Goal: Transaction & Acquisition: Purchase product/service

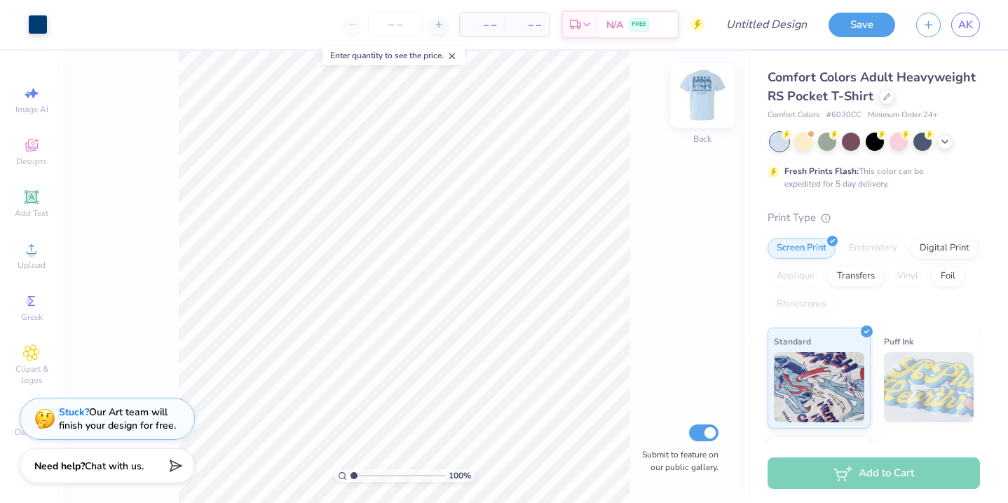
click at [692, 102] on img at bounding box center [702, 95] width 56 height 56
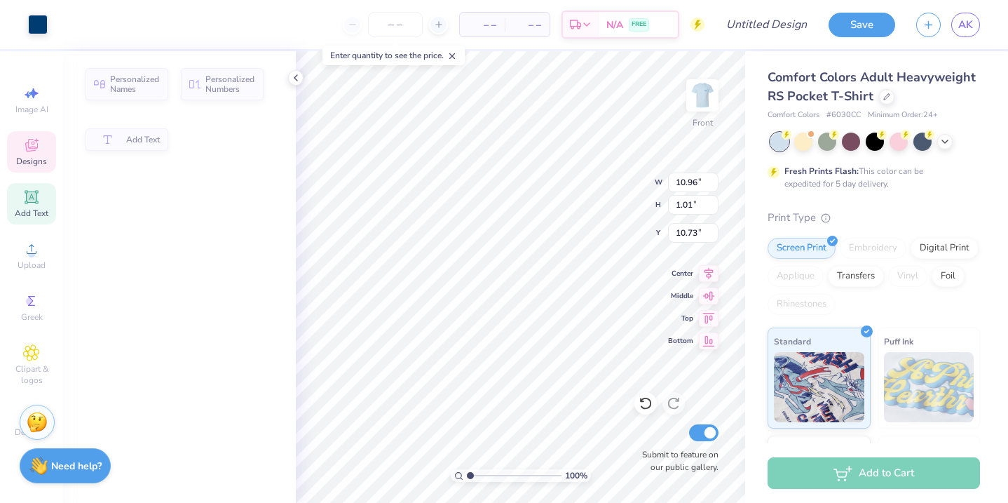
type input "10.73"
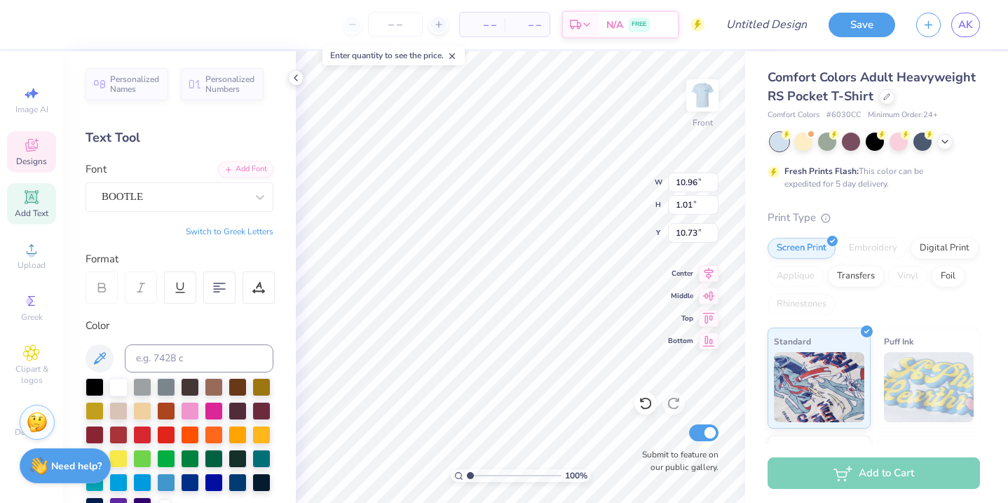
scroll to position [0, 1]
type textarea "Panther Cheer"
type input "5.46"
type input "2.09"
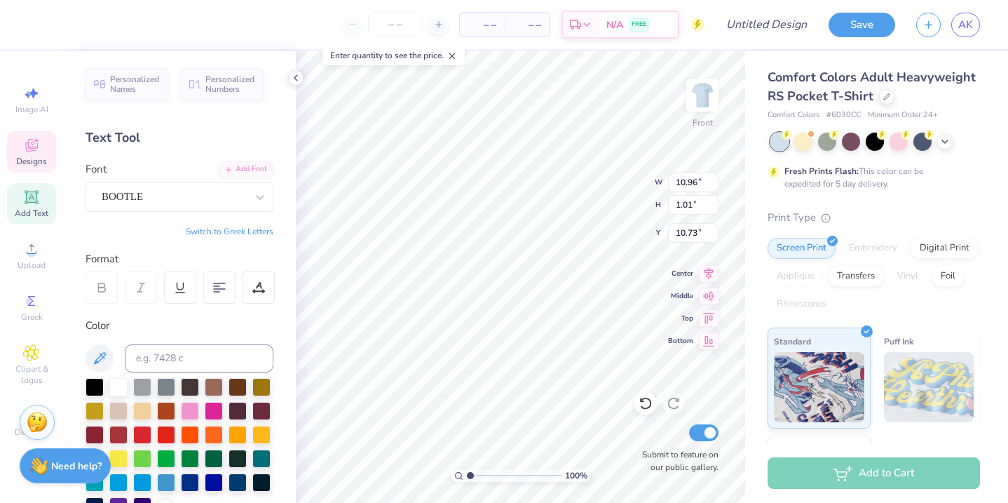
type input "12.16"
type textarea "C"
type textarea "Seniors 2026"
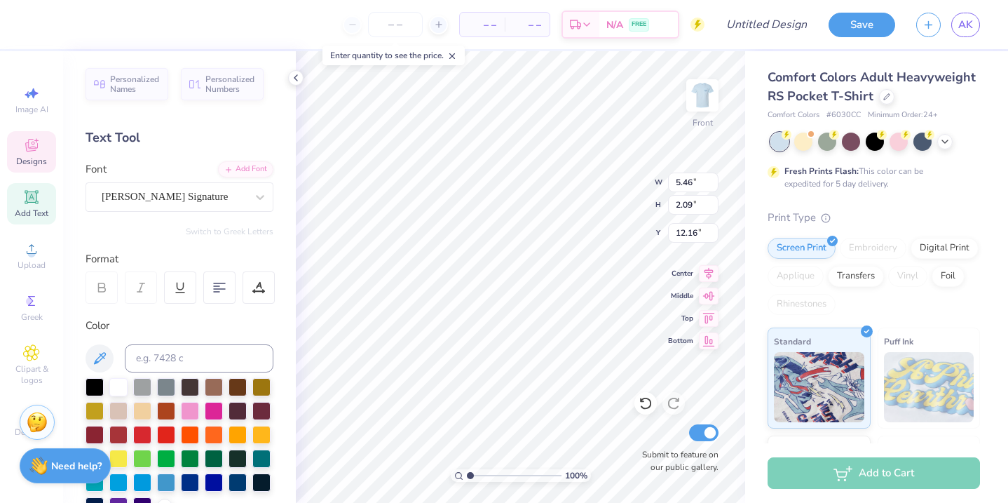
scroll to position [0, 3]
type input "11.72"
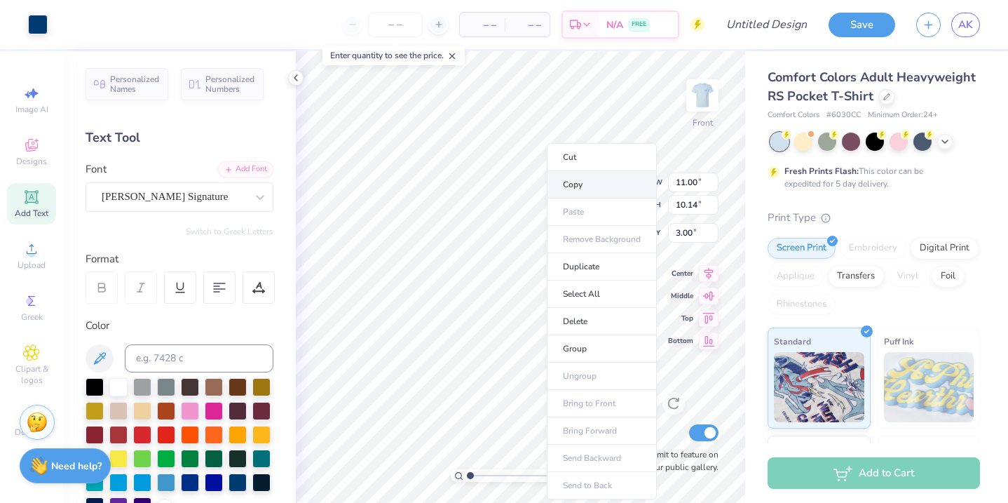
click at [572, 180] on li "Copy" at bounding box center [602, 184] width 110 height 27
click at [883, 97] on icon at bounding box center [886, 95] width 7 height 7
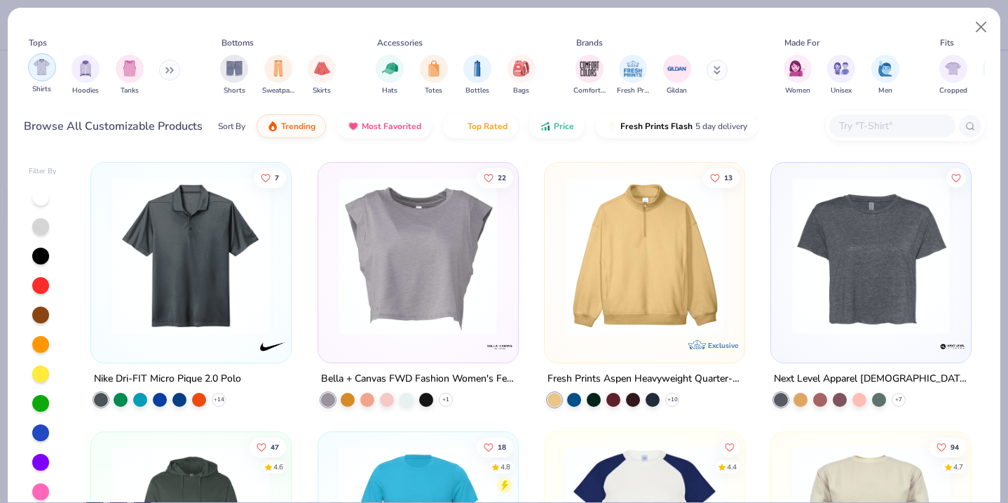
click at [52, 63] on div "filter for Shirts" at bounding box center [42, 67] width 28 height 28
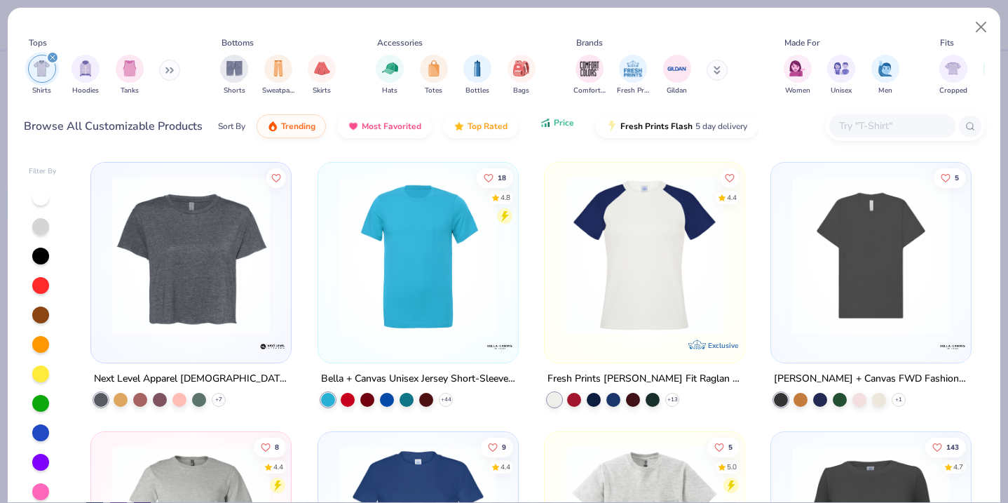
click at [547, 123] on icon "button" at bounding box center [545, 122] width 11 height 13
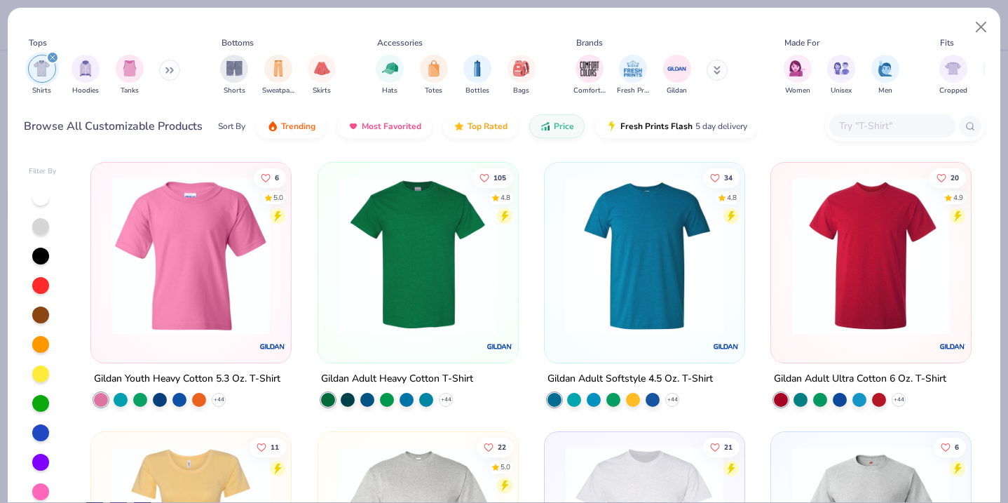
click at [428, 268] on img at bounding box center [418, 256] width 172 height 158
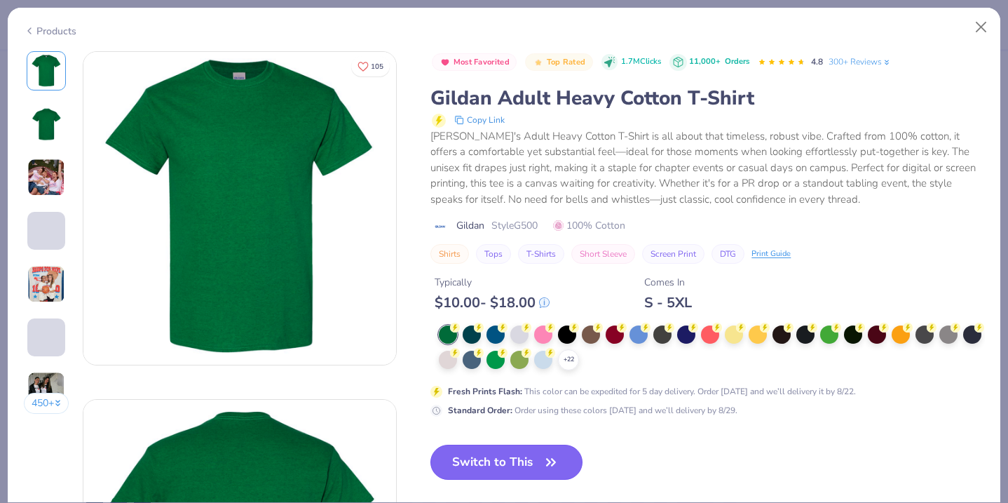
click at [472, 468] on button "Switch to This" at bounding box center [506, 461] width 152 height 35
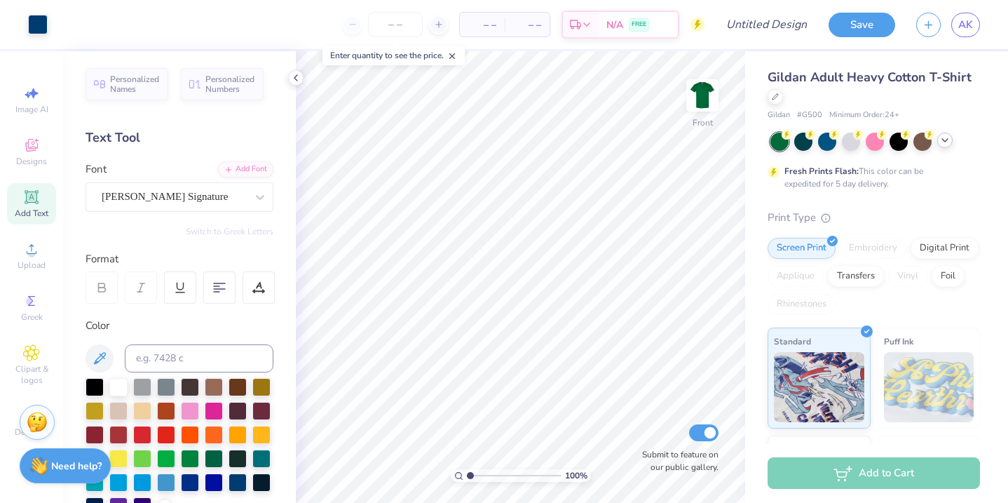
click at [941, 137] on icon at bounding box center [944, 140] width 11 height 11
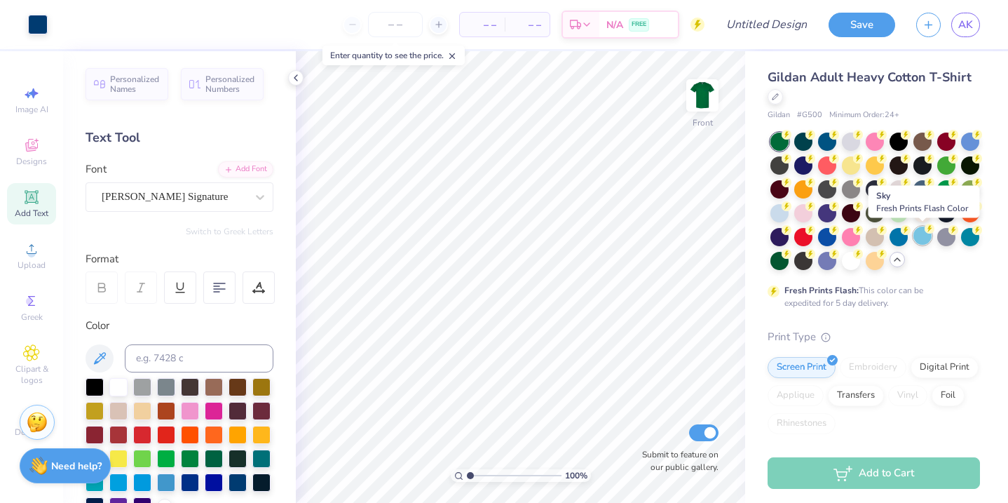
click at [918, 236] on div at bounding box center [922, 235] width 18 height 18
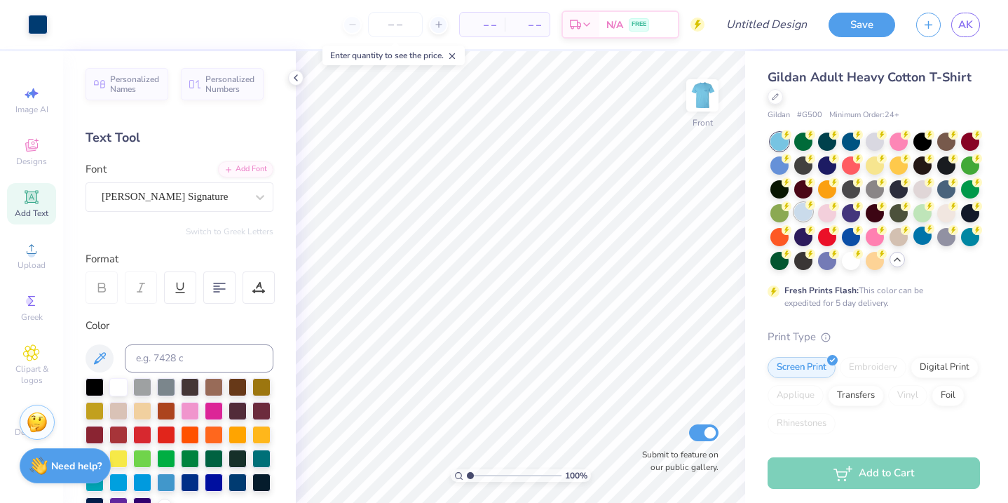
click at [806, 207] on icon at bounding box center [810, 205] width 10 height 10
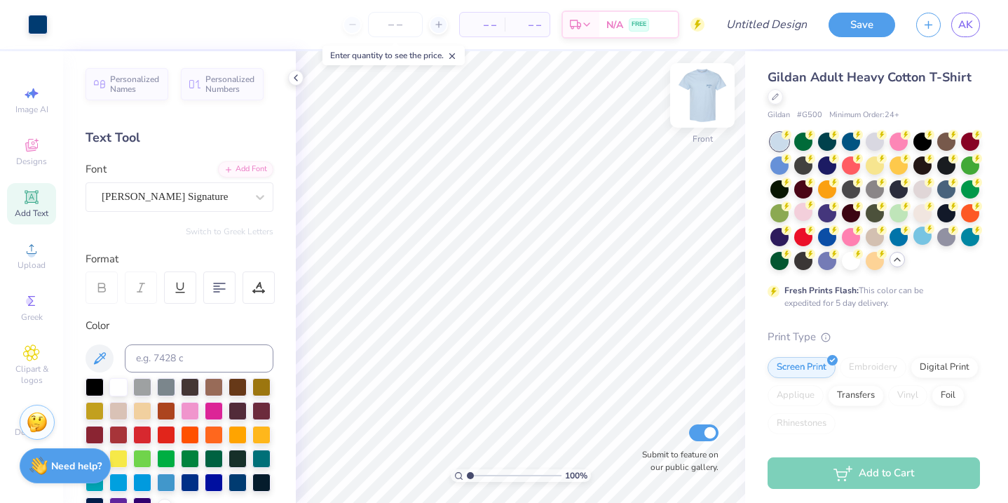
click at [706, 90] on img at bounding box center [702, 95] width 56 height 56
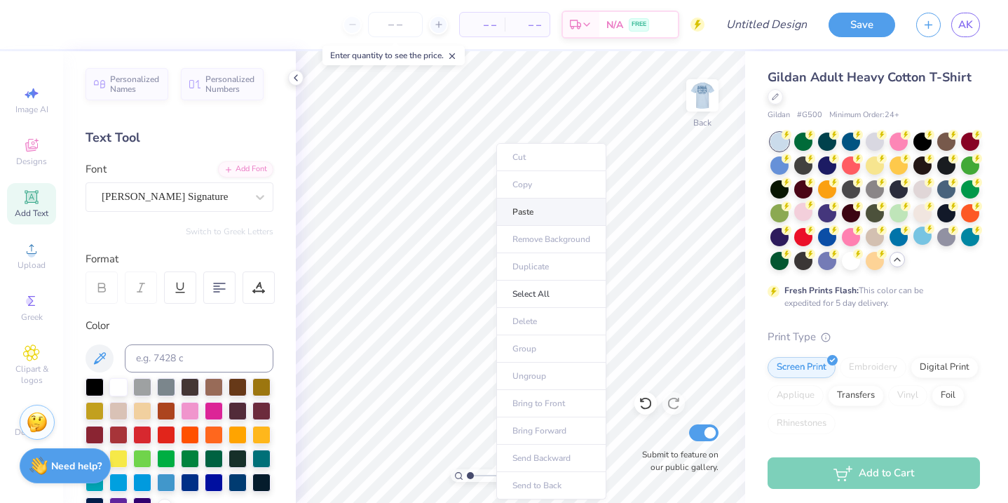
click at [514, 203] on li "Paste" at bounding box center [551, 211] width 110 height 27
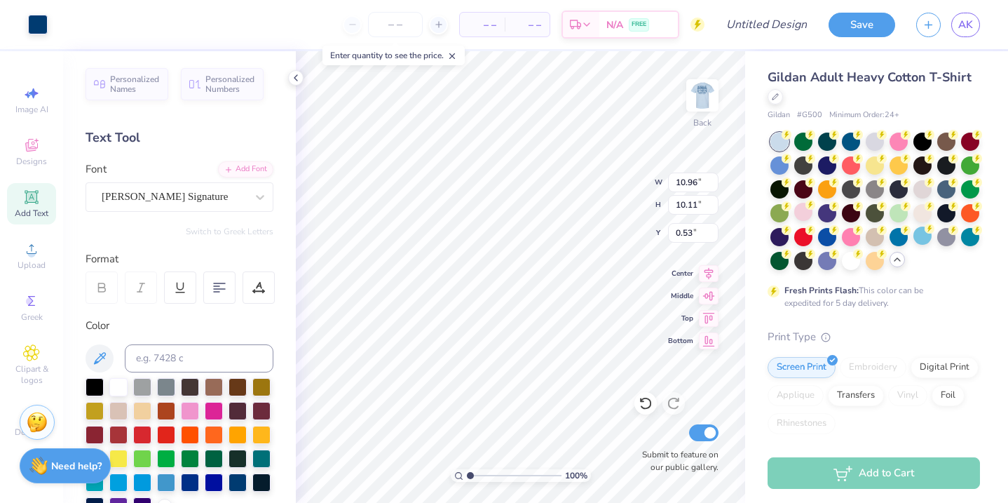
type input "3.56"
type input "10.24"
type input "9.44"
type input "3.00"
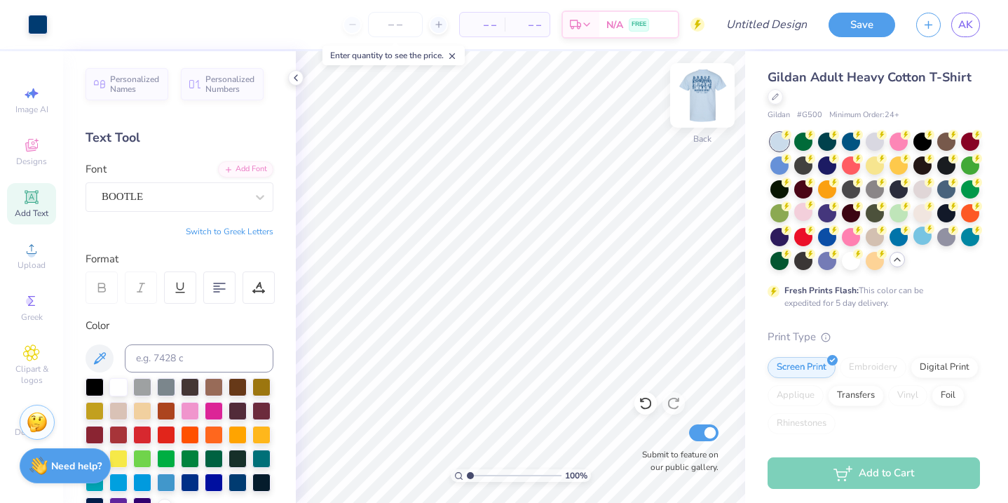
click at [711, 94] on img at bounding box center [702, 95] width 56 height 56
click at [693, 94] on img at bounding box center [702, 95] width 56 height 56
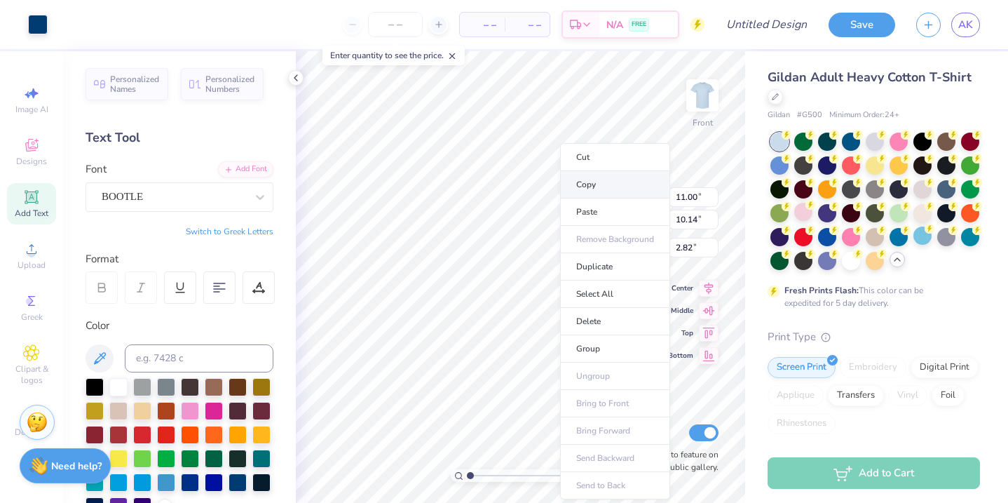
click at [582, 186] on li "Copy" at bounding box center [615, 184] width 110 height 27
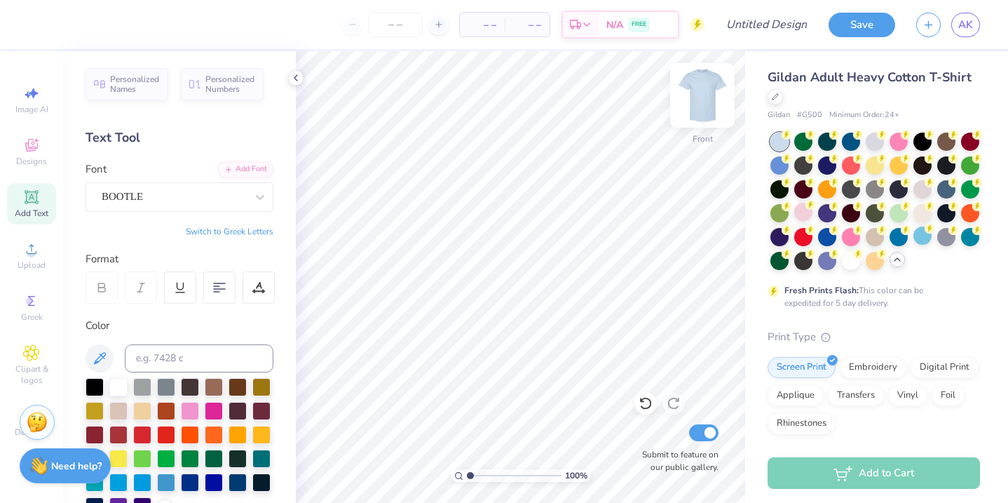
click at [702, 102] on img at bounding box center [702, 95] width 56 height 56
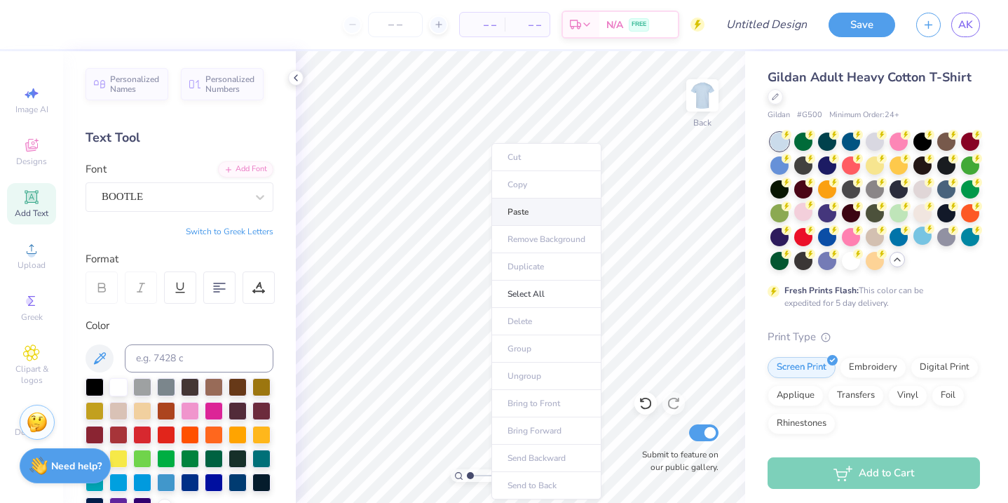
click at [509, 219] on li "Paste" at bounding box center [546, 211] width 110 height 27
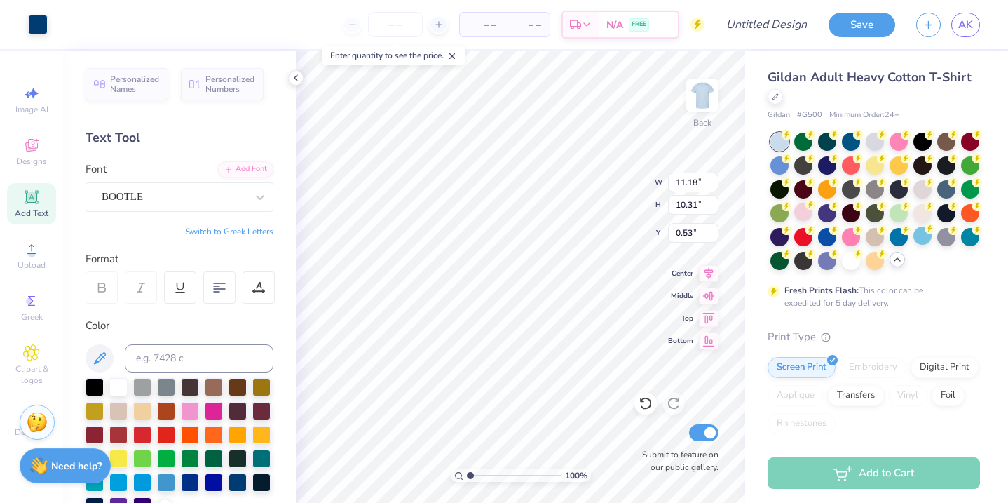
type input "9.57"
type input "8.83"
type input "3.00"
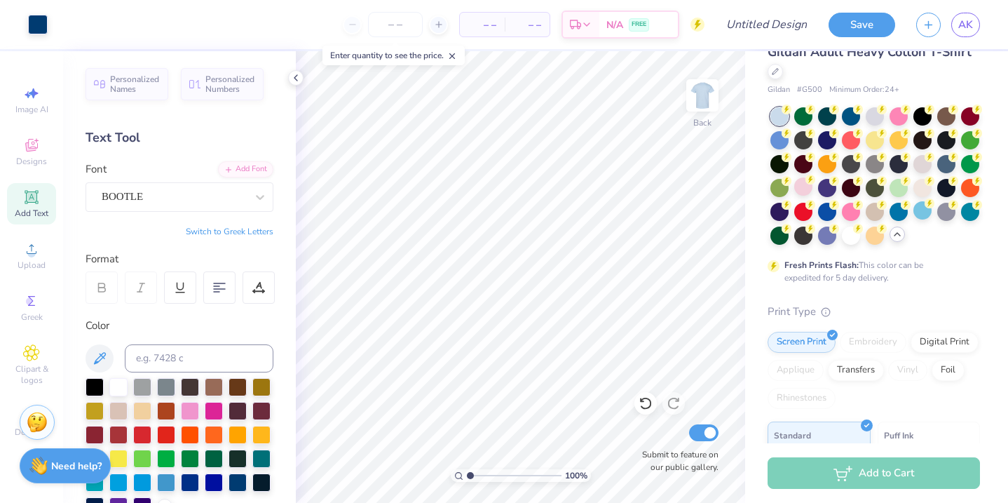
click at [865, 469] on div "Add to Cart" at bounding box center [874, 473] width 212 height 32
click at [850, 474] on div "Add to Cart" at bounding box center [874, 473] width 212 height 32
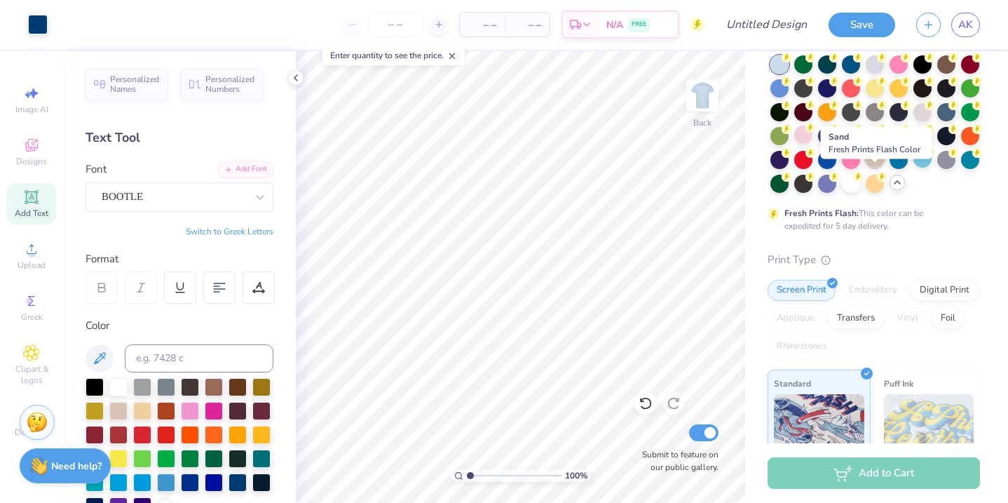
scroll to position [78, 0]
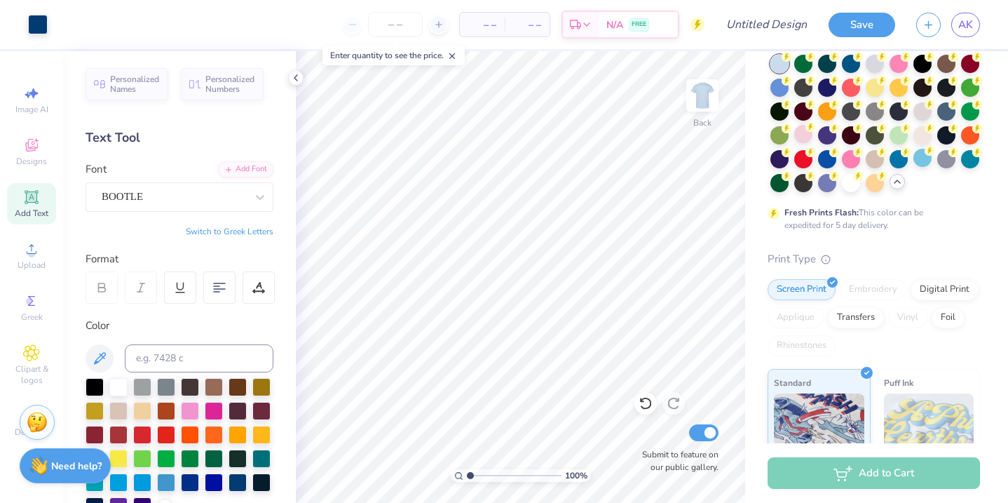
click at [894, 466] on div "Add to Cart" at bounding box center [874, 473] width 212 height 32
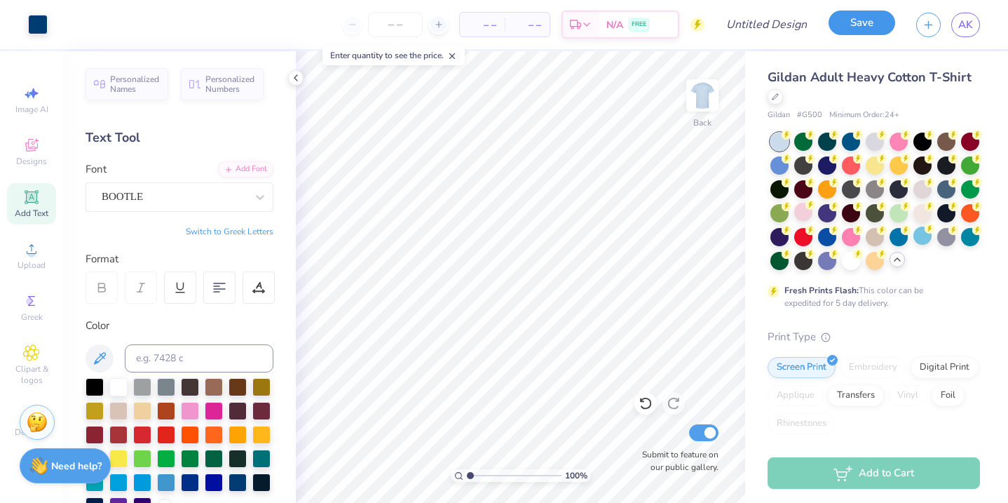
click at [871, 25] on button "Save" at bounding box center [862, 23] width 67 height 25
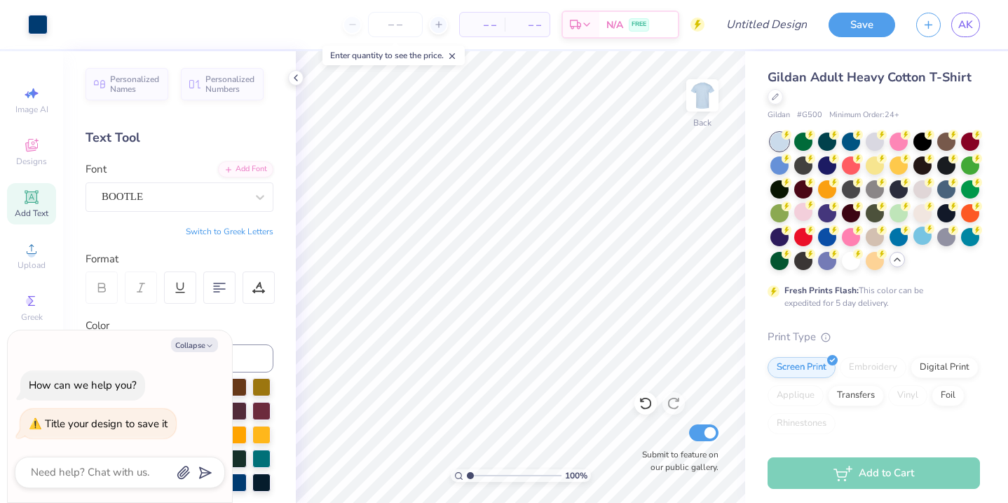
type textarea "s"
type textarea "x"
type textarea "se"
type textarea "x"
type textarea "sen"
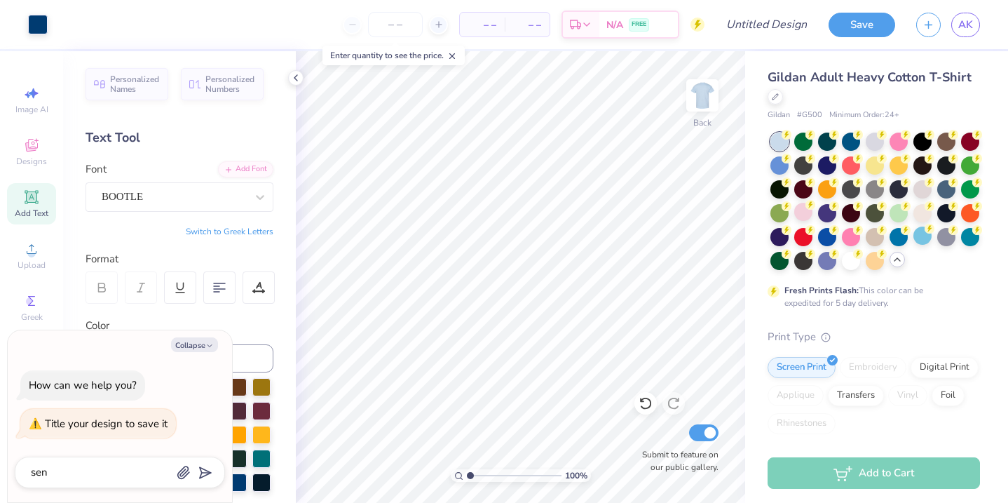
type textarea "x"
type textarea "seni"
type textarea "x"
type textarea "senio"
type textarea "x"
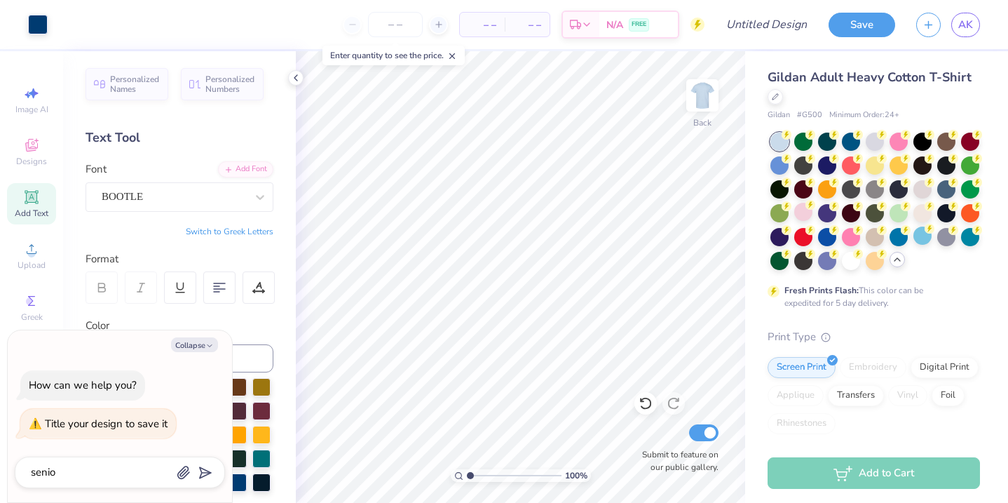
type textarea "senior"
type textarea "x"
type textarea "senior"
type textarea "x"
type textarea "senior n"
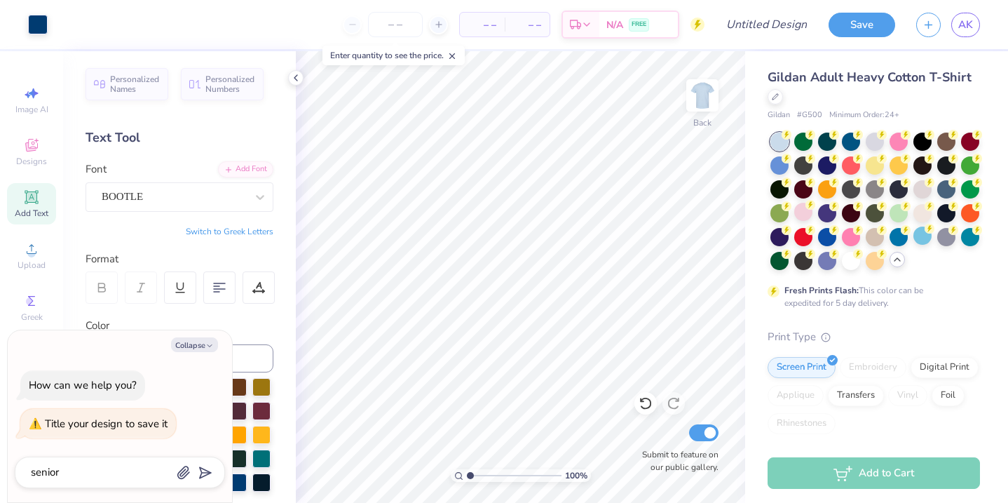
type textarea "x"
type textarea "senior ni"
type textarea "x"
type textarea "senior nig"
type textarea "x"
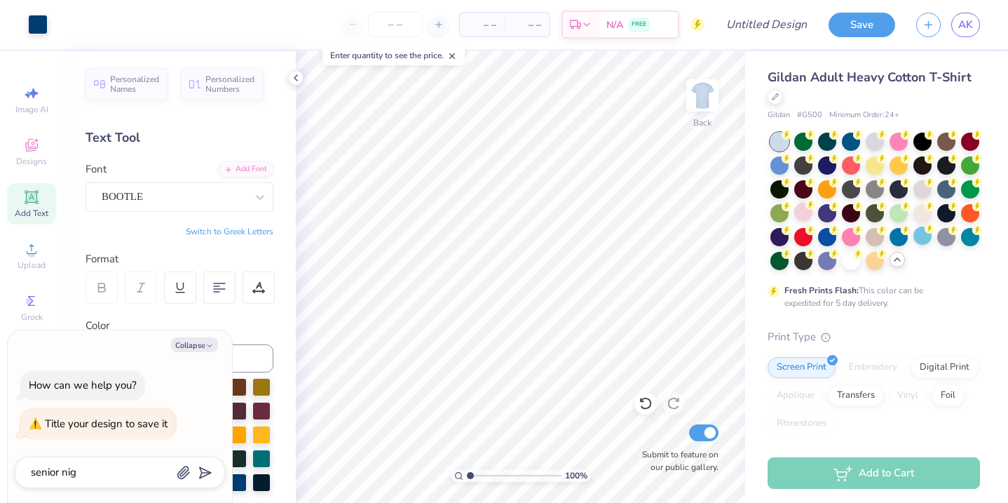
type textarea "senior nigh"
type textarea "x"
type textarea "senior night"
type textarea "x"
type textarea "senior night"
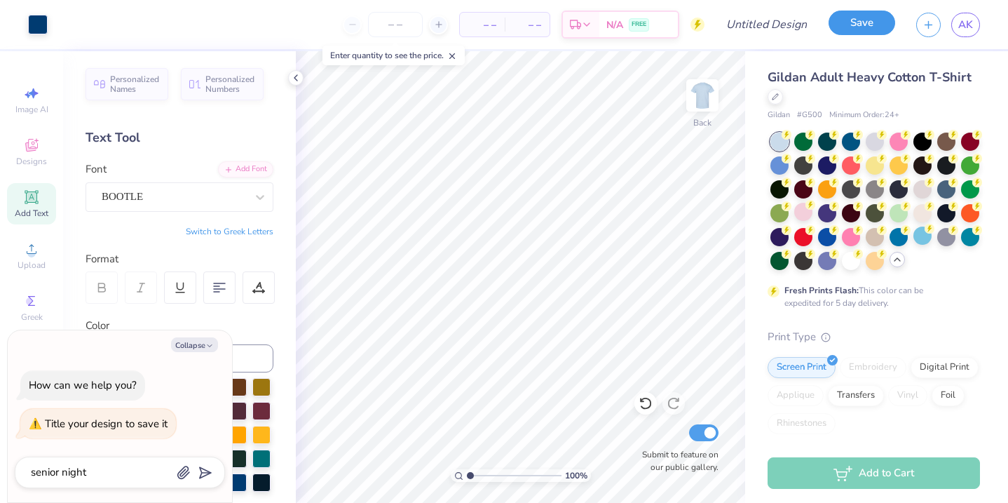
click at [869, 21] on button "Save" at bounding box center [862, 23] width 67 height 25
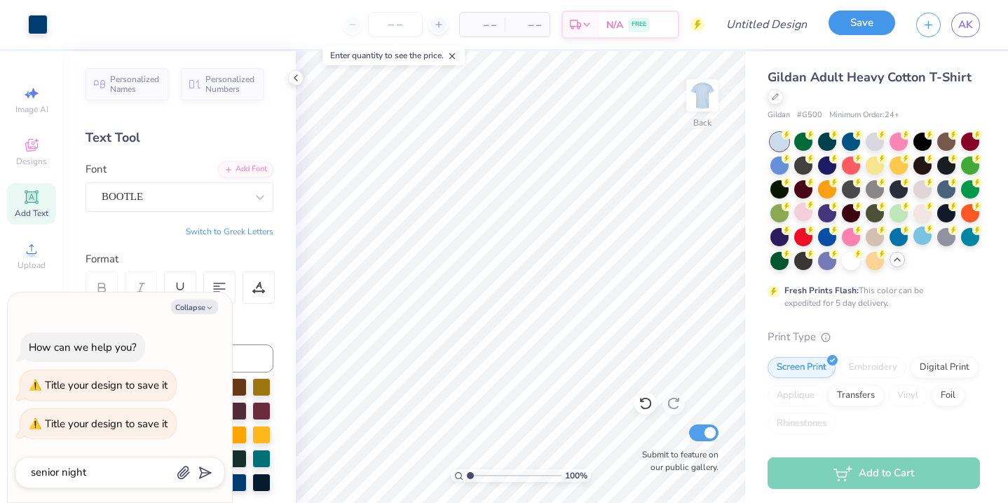
click at [869, 24] on button "Save" at bounding box center [862, 23] width 67 height 25
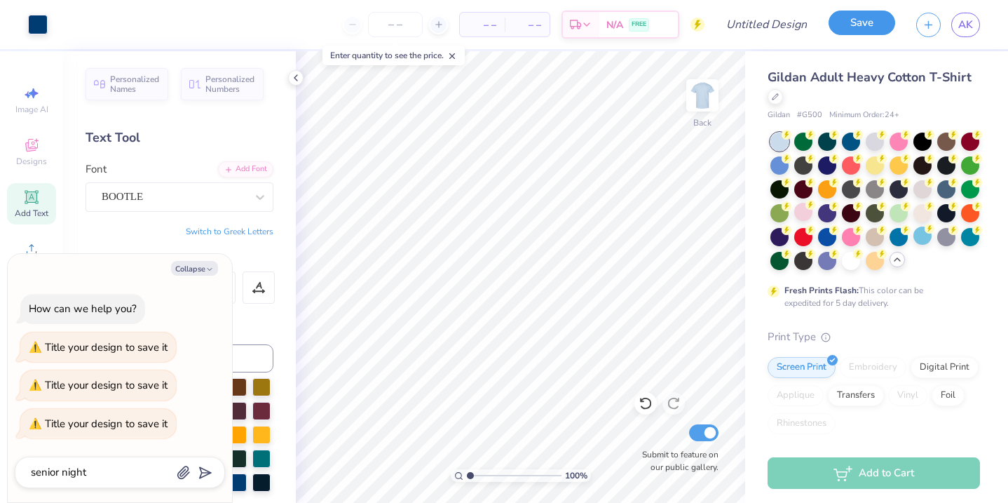
click at [869, 25] on button "Save" at bounding box center [862, 23] width 67 height 25
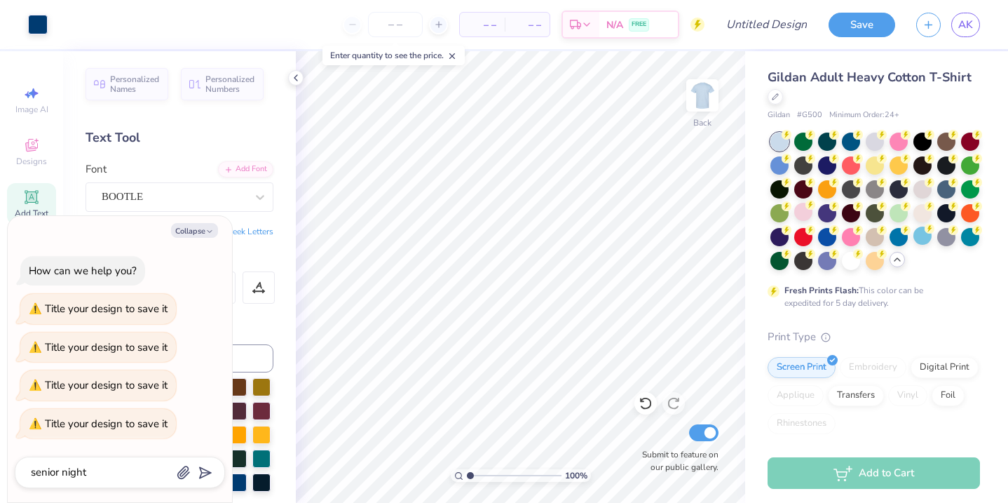
click at [892, 343] on div "Print Type" at bounding box center [874, 337] width 212 height 16
click at [869, 30] on button "Save" at bounding box center [862, 23] width 67 height 25
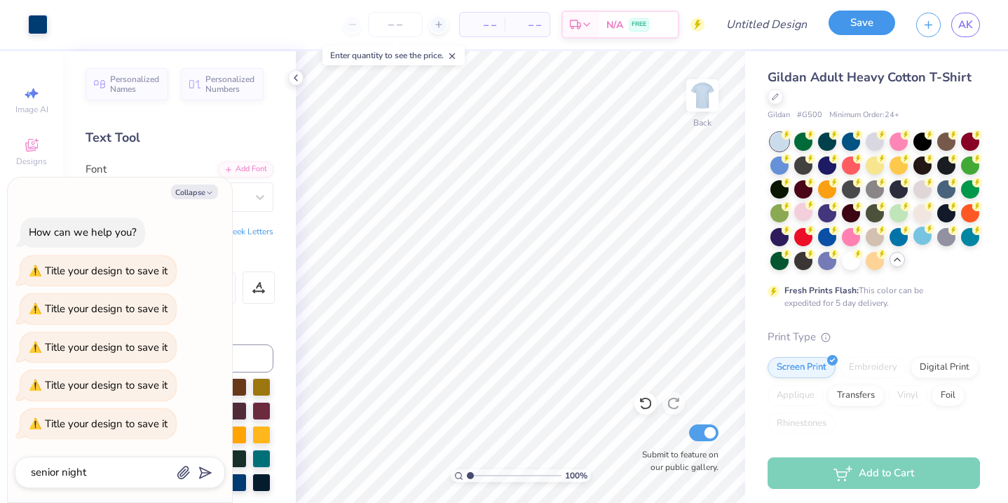
click at [869, 30] on button "Save" at bounding box center [862, 23] width 67 height 25
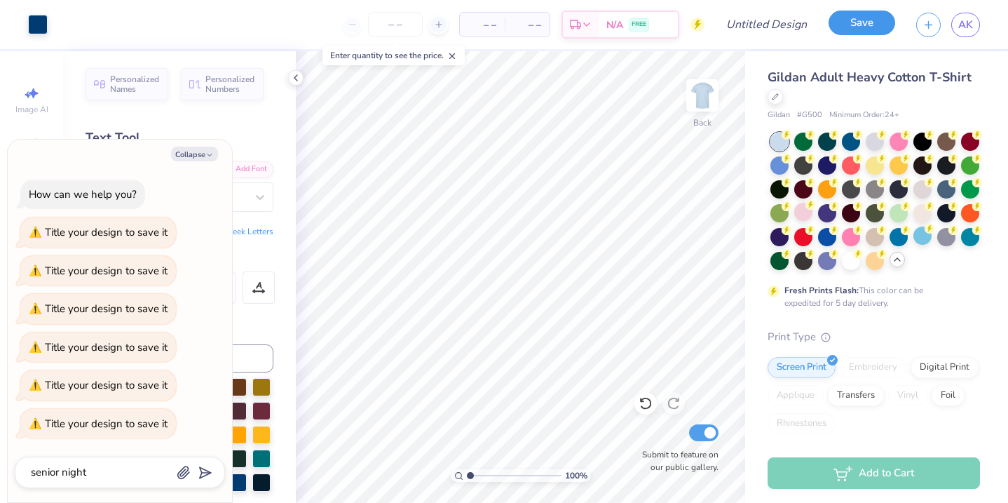
click at [863, 27] on button "Save" at bounding box center [862, 23] width 67 height 25
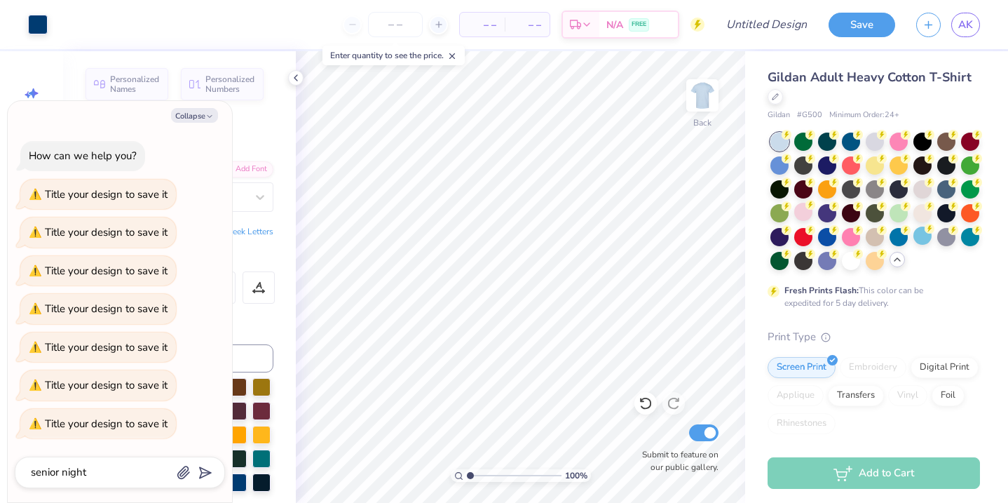
click at [991, 304] on div "Gildan Adult Heavy Cotton T-Shirt Gildan # G500 Minimum Order: 24 + Fresh Print…" at bounding box center [876, 407] width 263 height 712
click at [842, 23] on button "Save" at bounding box center [862, 23] width 67 height 25
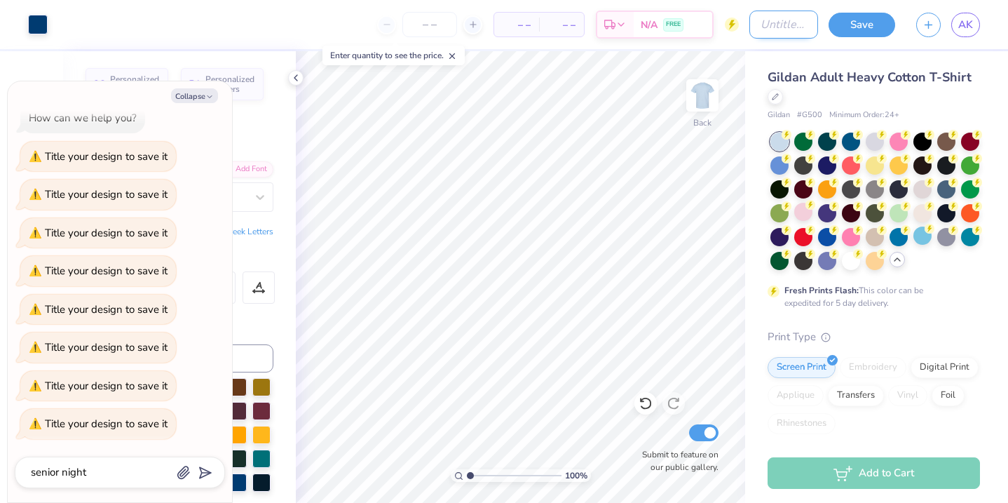
type textarea "x"
click at [789, 22] on input "Design Title" at bounding box center [783, 25] width 69 height 28
type input "s"
type textarea "x"
type input "se"
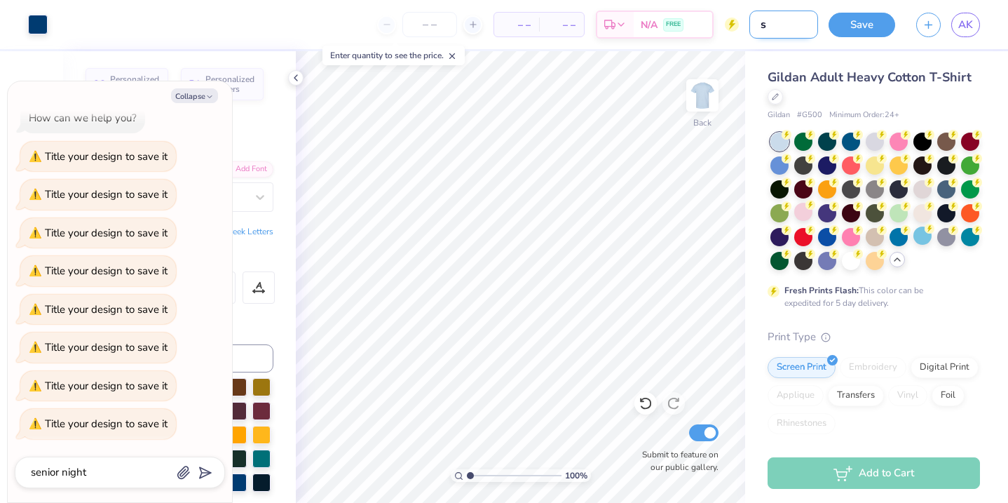
type textarea "x"
type input "sen"
type textarea "x"
type input "seni"
type textarea "x"
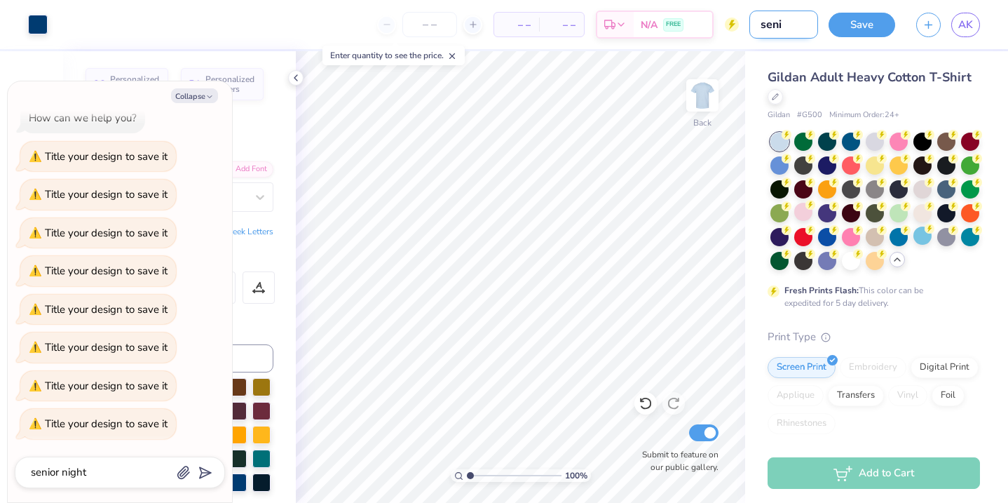
type input "senio"
type textarea "x"
type input "senior"
type textarea "x"
type input "senior"
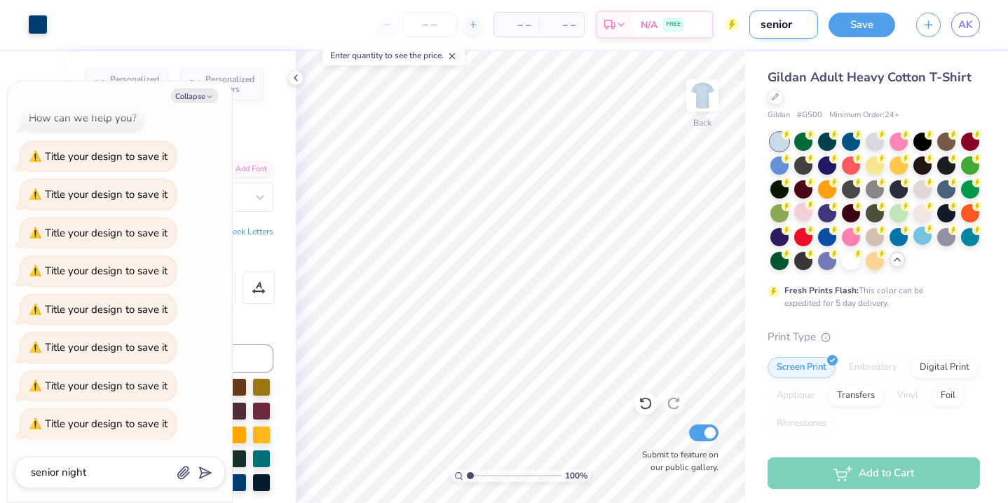
type textarea "x"
type input "senior n"
type textarea "x"
type input "senior ni"
type textarea "x"
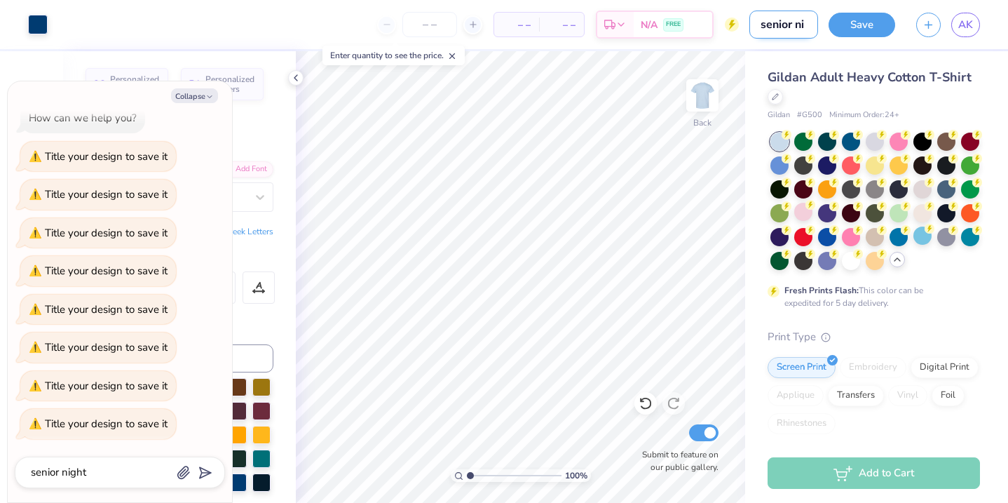
type input "senior nig"
type textarea "x"
type input "senior nigh"
type textarea "x"
type input "senior night"
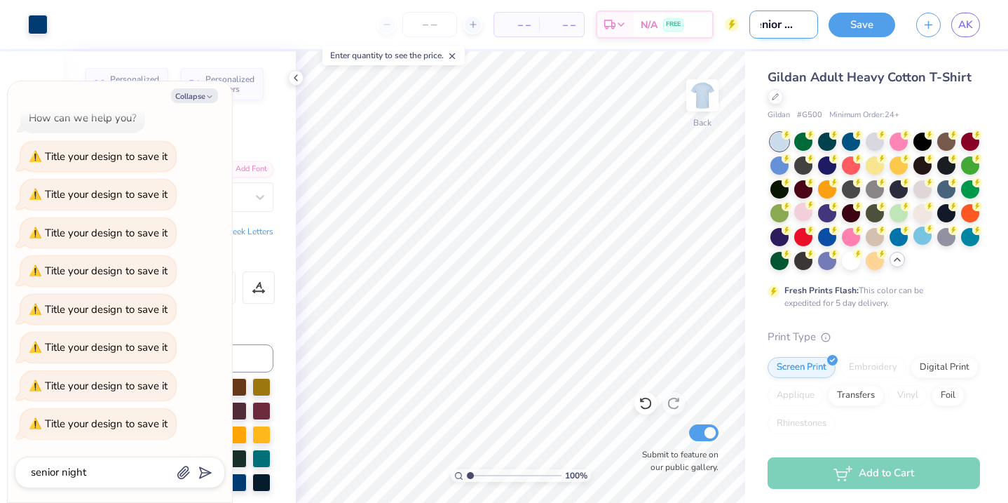
type textarea "x"
type input "senior night"
click at [866, 22] on button "Save" at bounding box center [862, 23] width 67 height 25
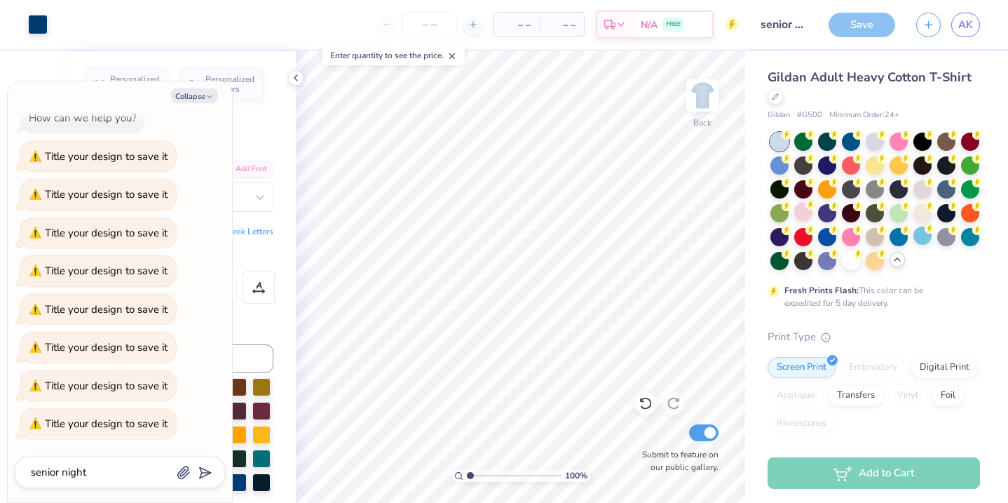
click at [952, 83] on span "Gildan Adult Heavy Cotton T-Shirt" at bounding box center [870, 77] width 204 height 17
click at [851, 22] on div "Save" at bounding box center [862, 25] width 67 height 25
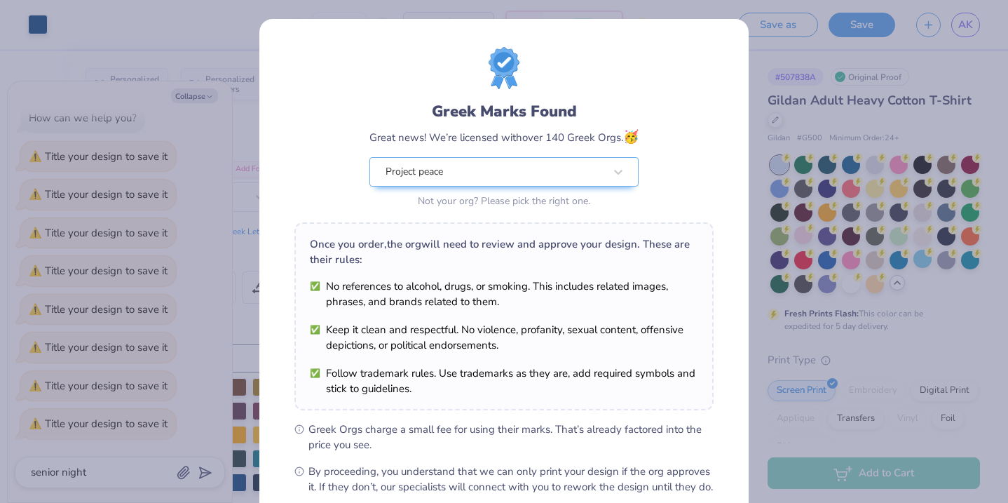
click at [979, 34] on div "Design Saved" at bounding box center [872, 43] width 249 height 64
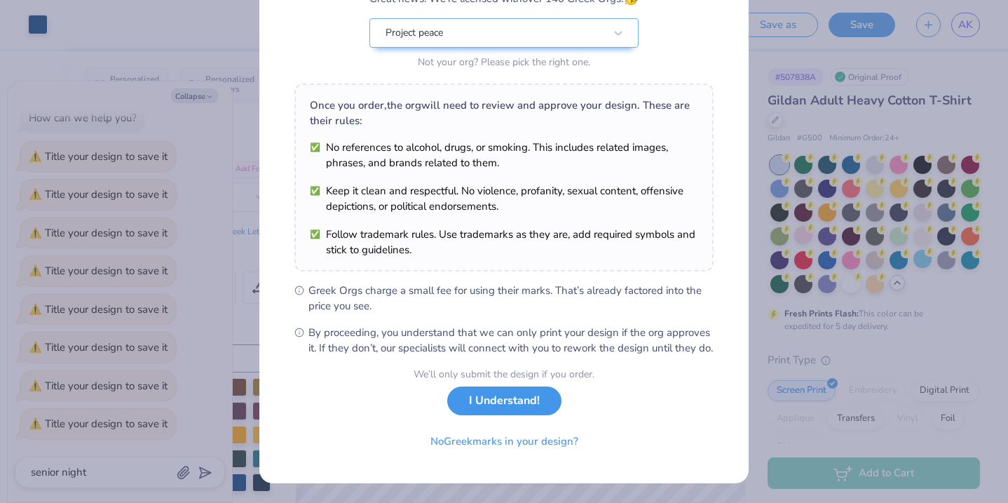
click at [519, 401] on button "I Understand!" at bounding box center [504, 400] width 114 height 29
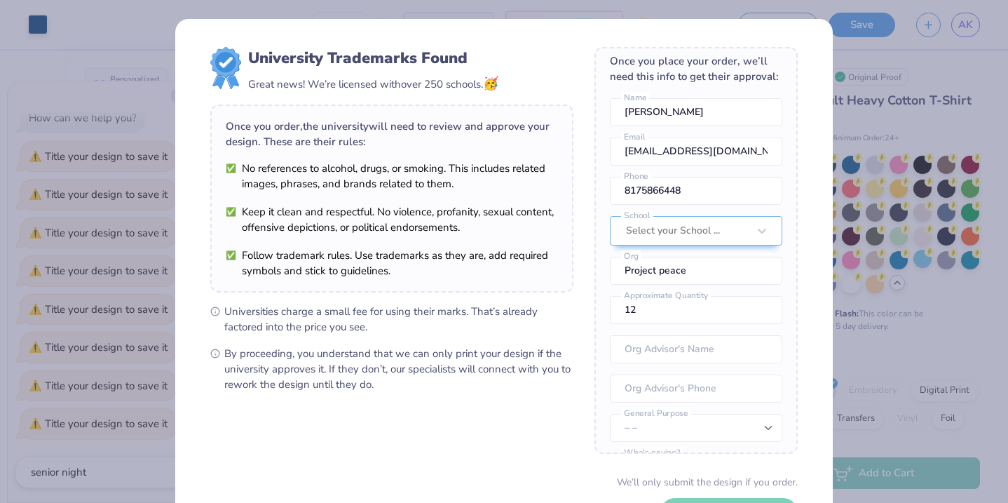
scroll to position [107, 0]
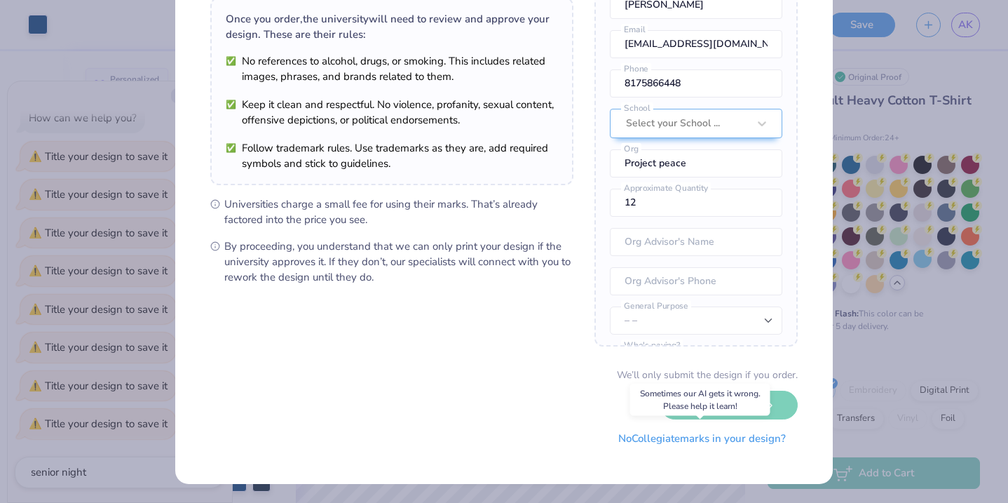
click at [761, 438] on button "No Collegiate marks in your design?" at bounding box center [701, 438] width 191 height 29
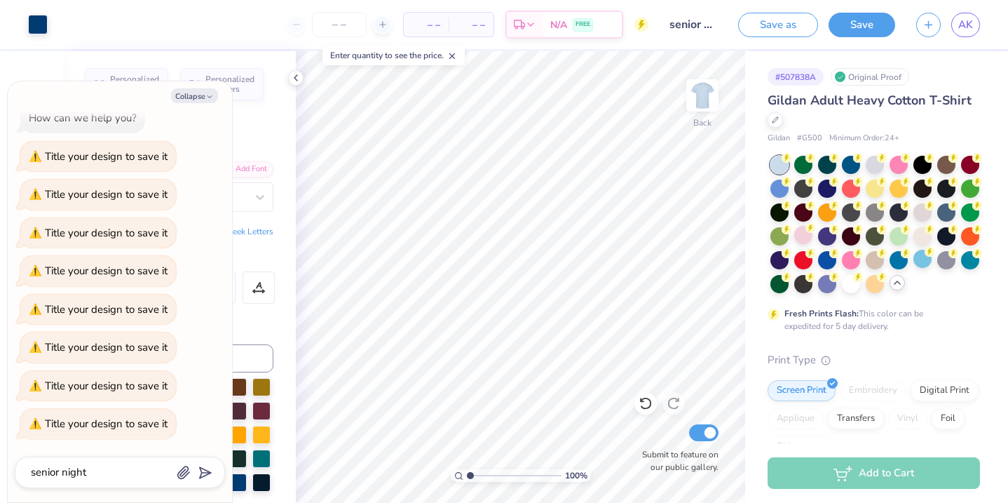
scroll to position [0, 0]
type textarea "x"
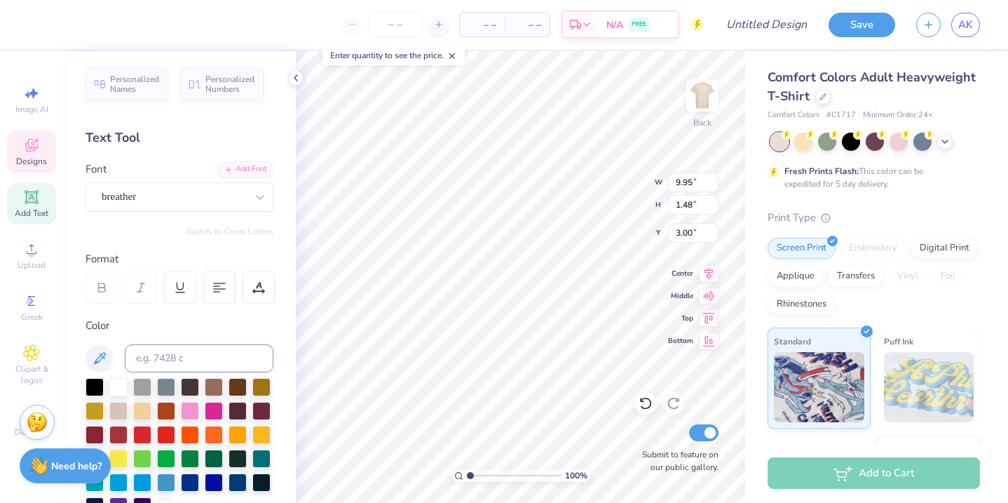
scroll to position [0, 4]
type textarea "C"
type textarea "Seniors 2026"
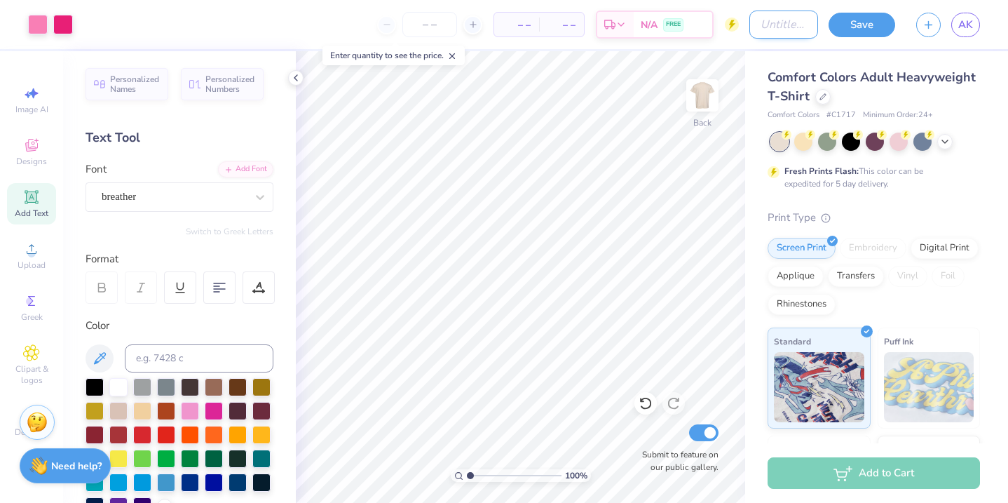
click at [791, 27] on input "Design Title" at bounding box center [783, 25] width 69 height 28
type input "boots"
click at [866, 22] on button "Save" at bounding box center [862, 23] width 67 height 25
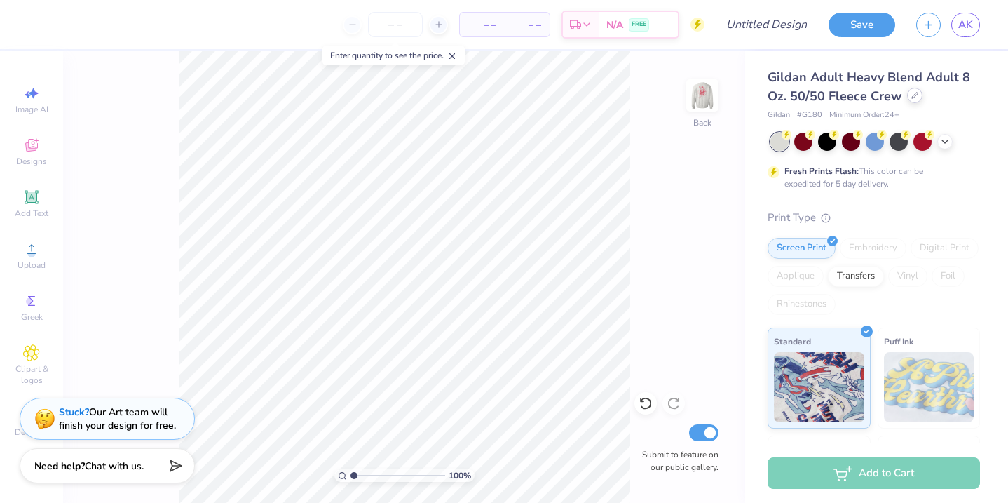
click at [911, 99] on div at bounding box center [914, 95] width 15 height 15
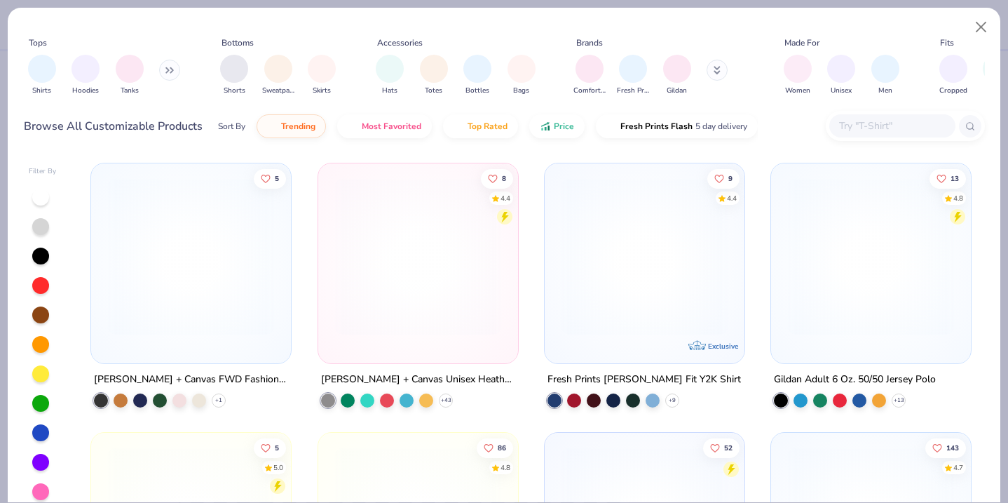
scroll to position [491, 0]
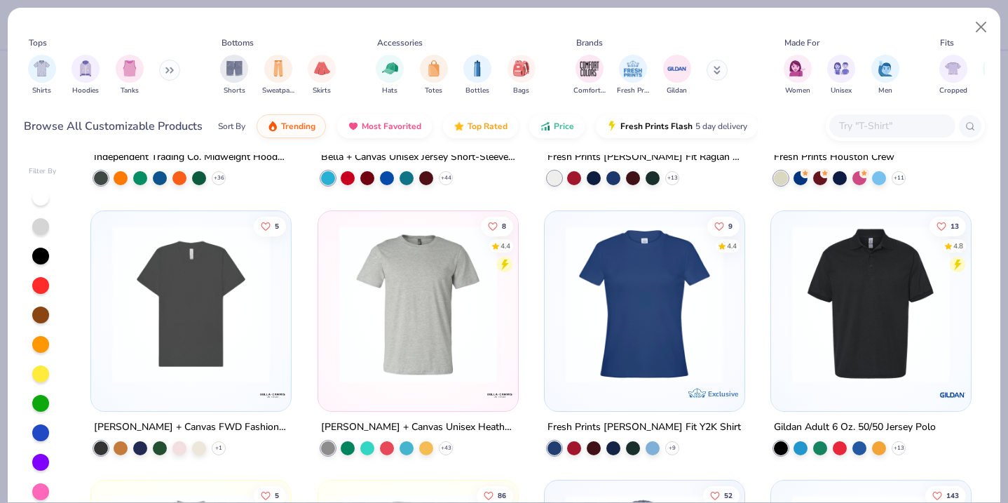
click at [444, 285] on img at bounding box center [418, 303] width 172 height 158
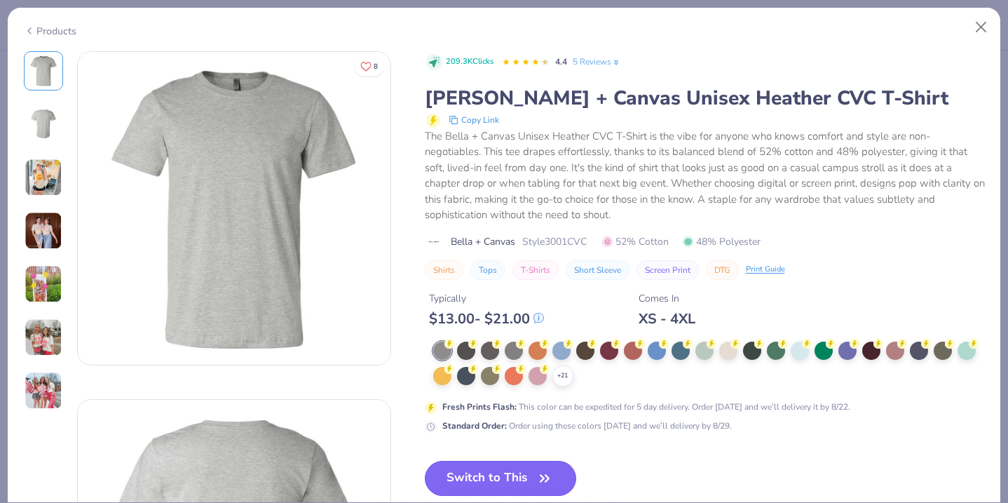
click at [516, 479] on button "Switch to This" at bounding box center [501, 478] width 152 height 35
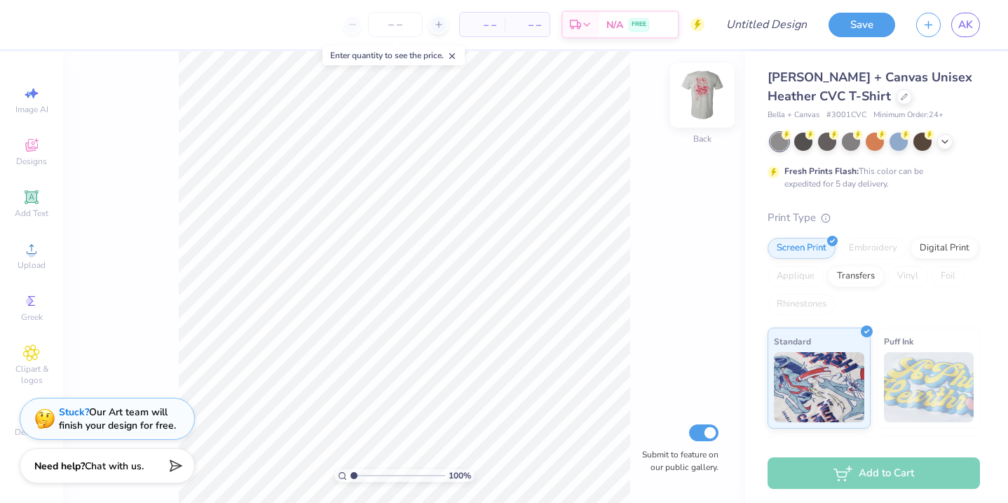
click at [703, 102] on img at bounding box center [702, 95] width 56 height 56
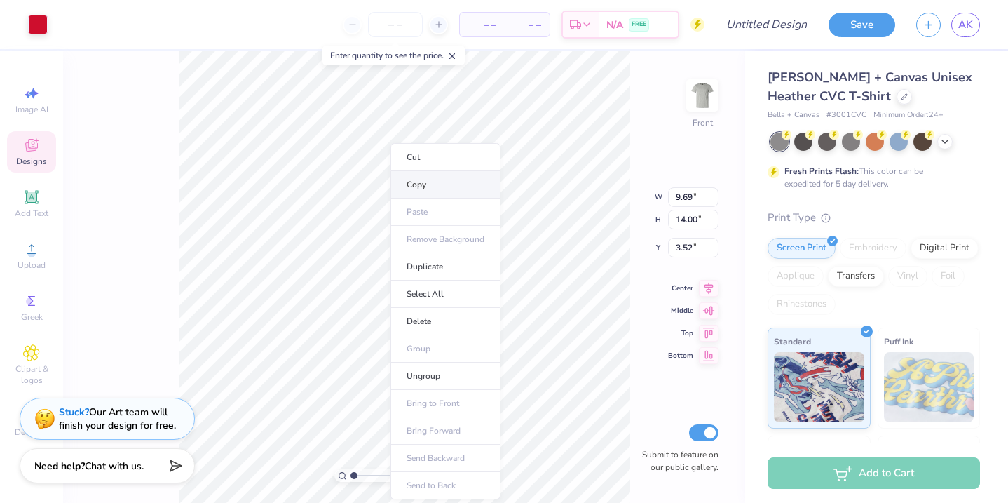
click at [459, 180] on li "Copy" at bounding box center [445, 184] width 110 height 27
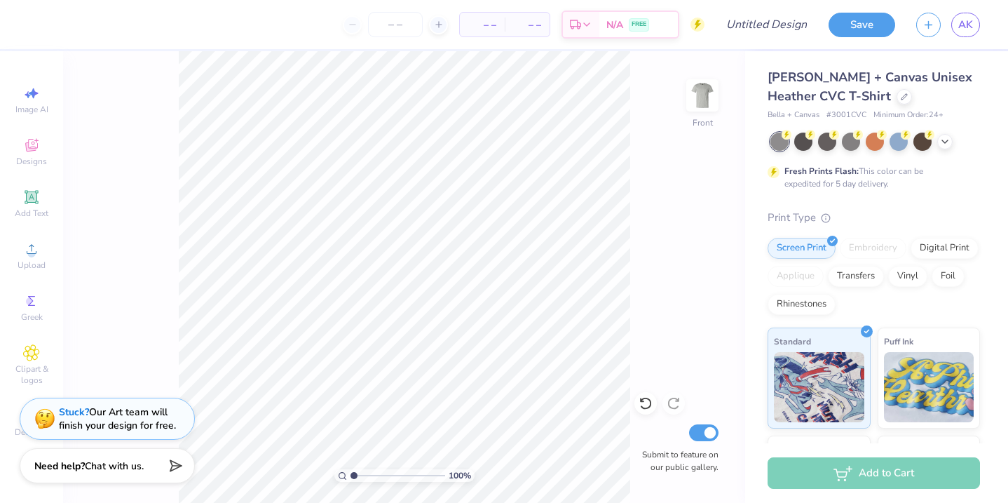
click at [732, 95] on div "100 % Front Submit to feature on our public gallery." at bounding box center [404, 276] width 682 height 451
click at [703, 96] on img at bounding box center [702, 95] width 56 height 56
click at [949, 140] on icon at bounding box center [944, 140] width 11 height 11
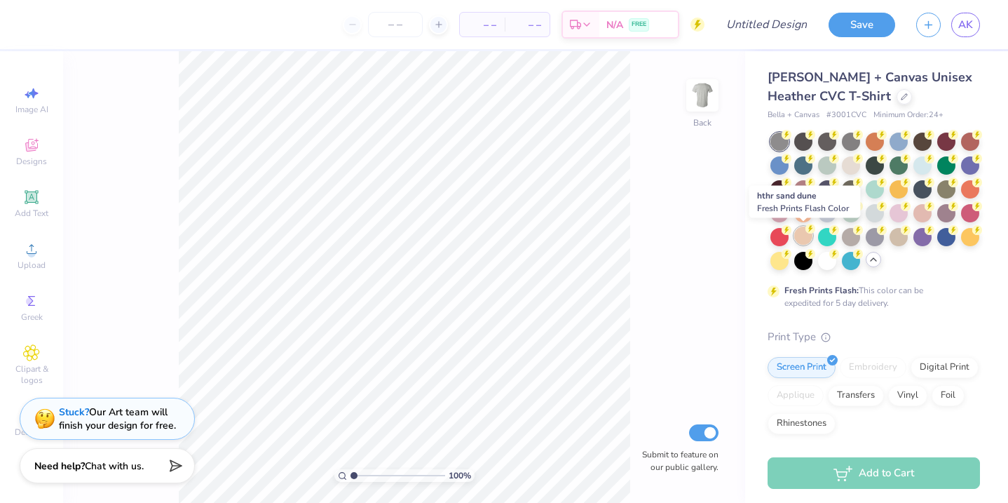
click at [799, 238] on div at bounding box center [803, 235] width 18 height 18
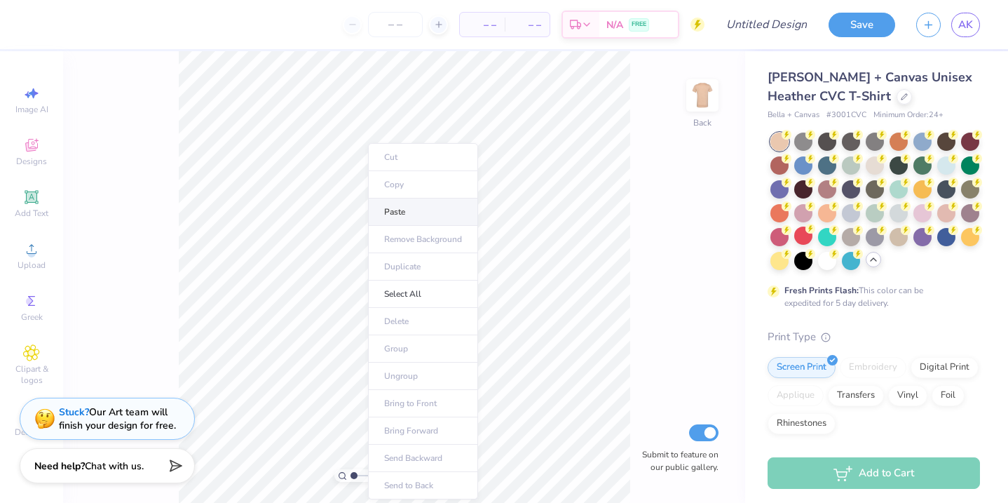
click at [412, 214] on li "Paste" at bounding box center [423, 211] width 110 height 27
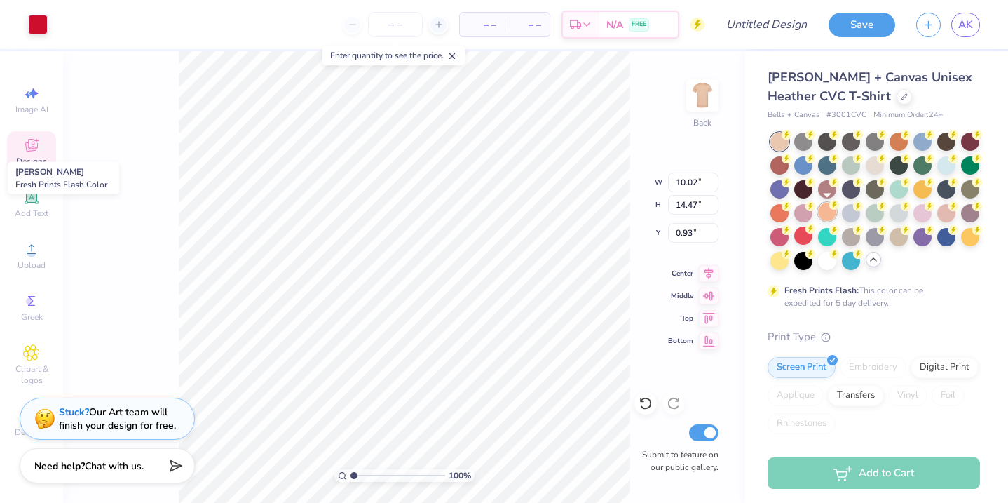
click at [828, 212] on div at bounding box center [827, 212] width 18 height 18
click at [897, 215] on div at bounding box center [899, 212] width 18 height 18
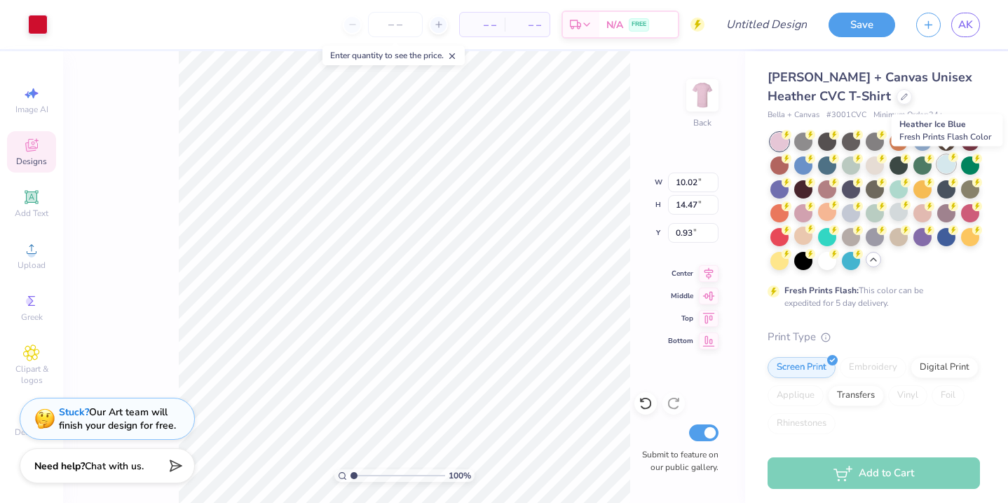
click at [947, 163] on div at bounding box center [946, 164] width 18 height 18
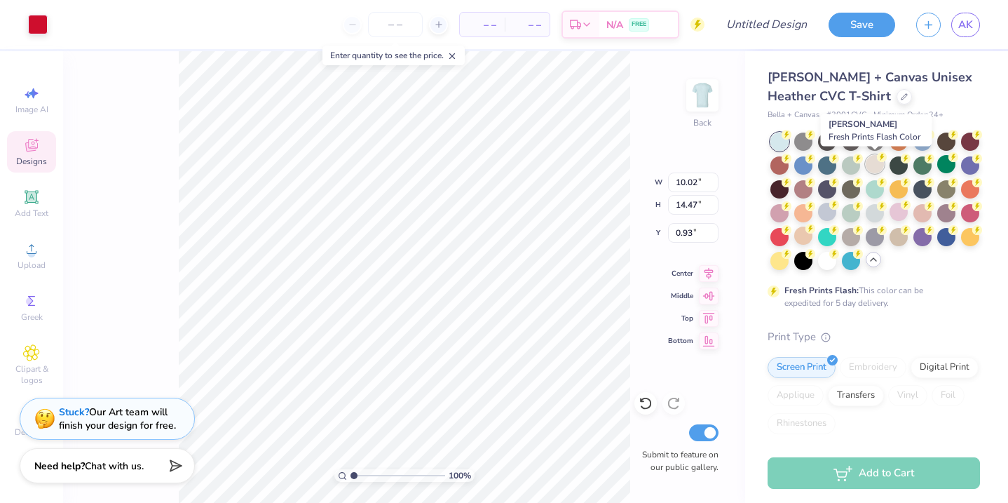
click at [871, 161] on div at bounding box center [875, 164] width 18 height 18
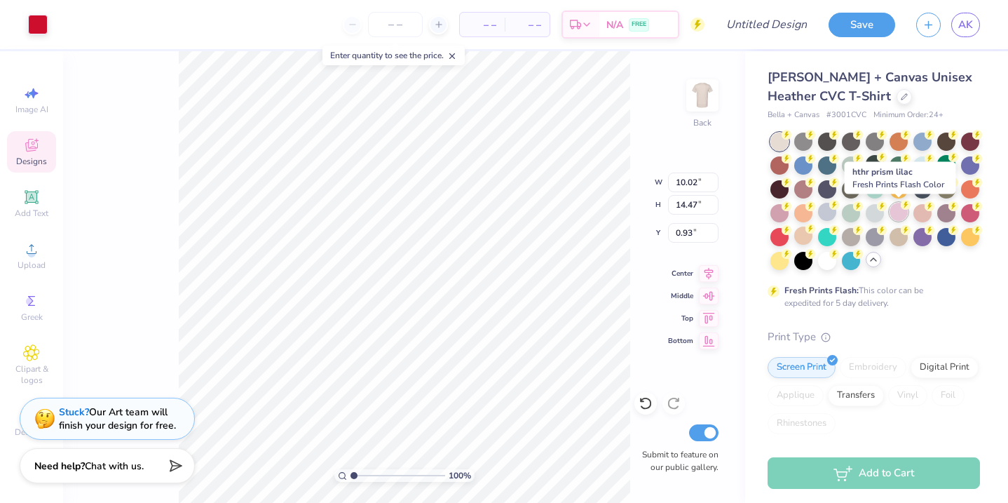
click at [899, 215] on div at bounding box center [899, 212] width 18 height 18
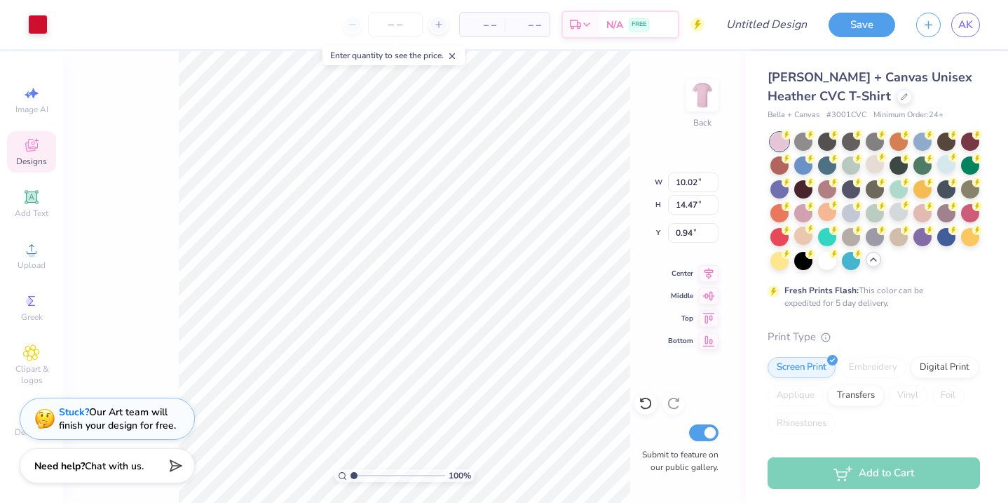
type input "0.94"
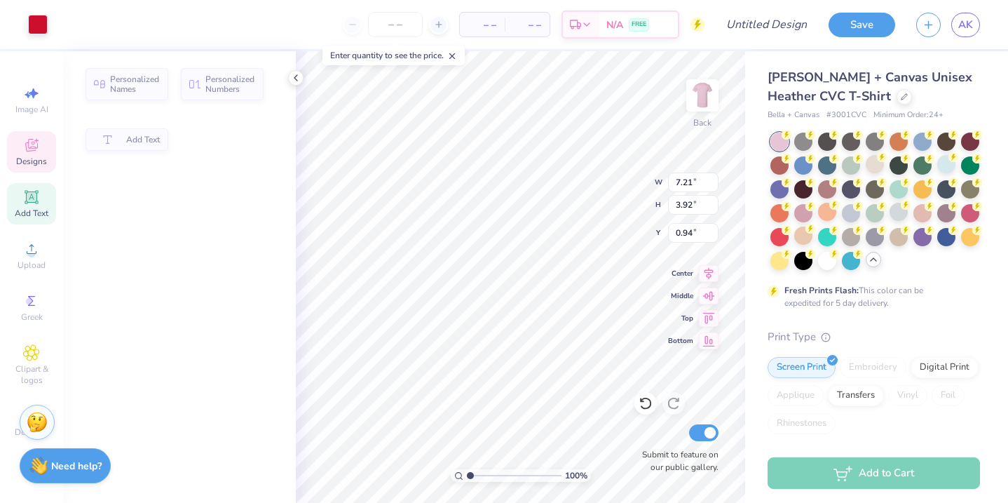
type input "7.21"
type input "3.92"
type input "7.57"
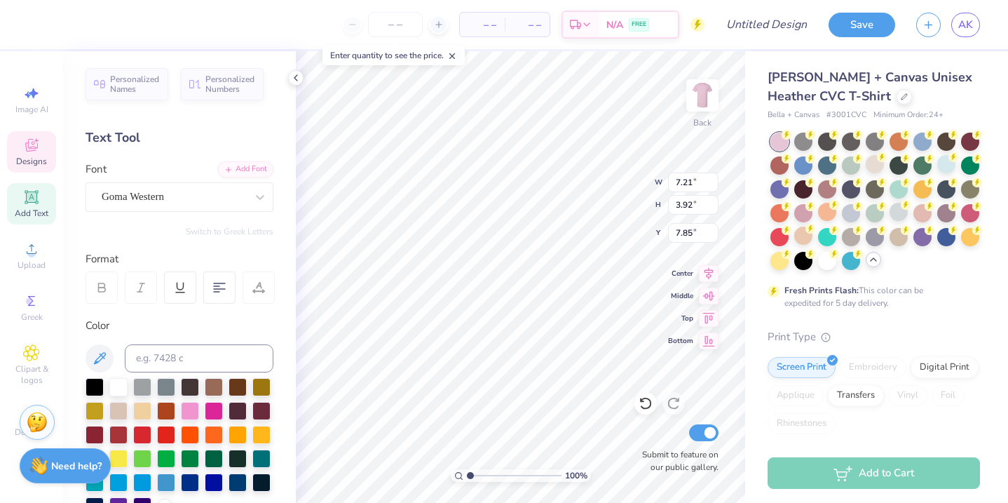
type textarea "CHHS"
type input "7.28"
type textarea "Seniors"
type input "10.02"
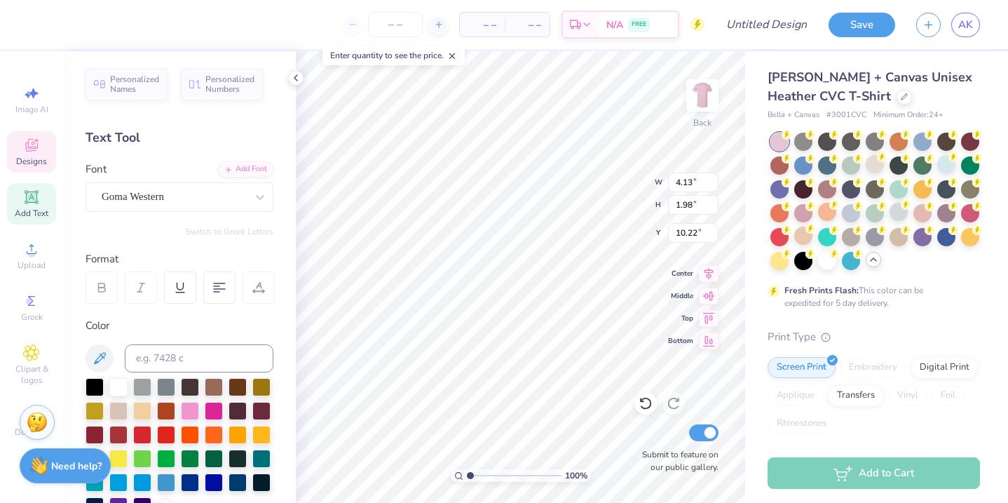
type input "14.47"
type input "0.94"
type input "9.79"
type input "1.70"
type input "1.12"
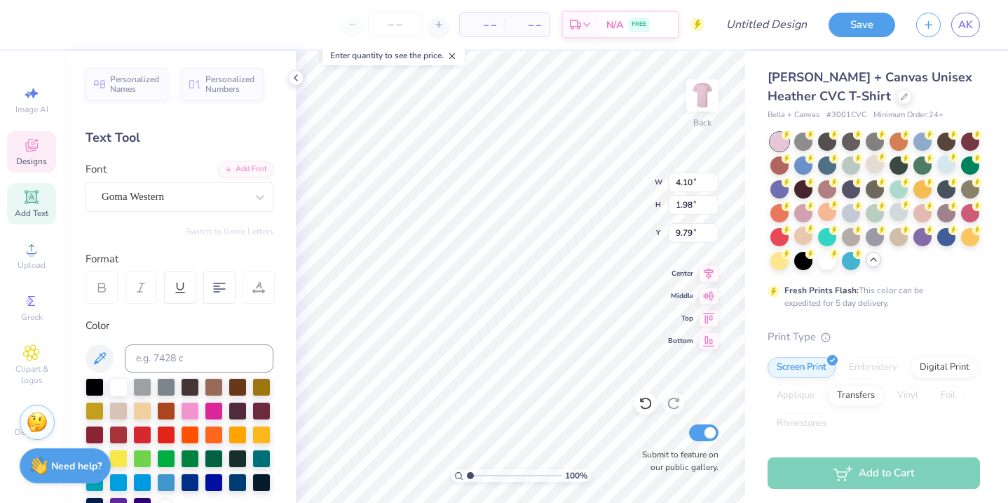
type input "11.21"
type textarea "2026"
type input "0.97"
type input "7.43"
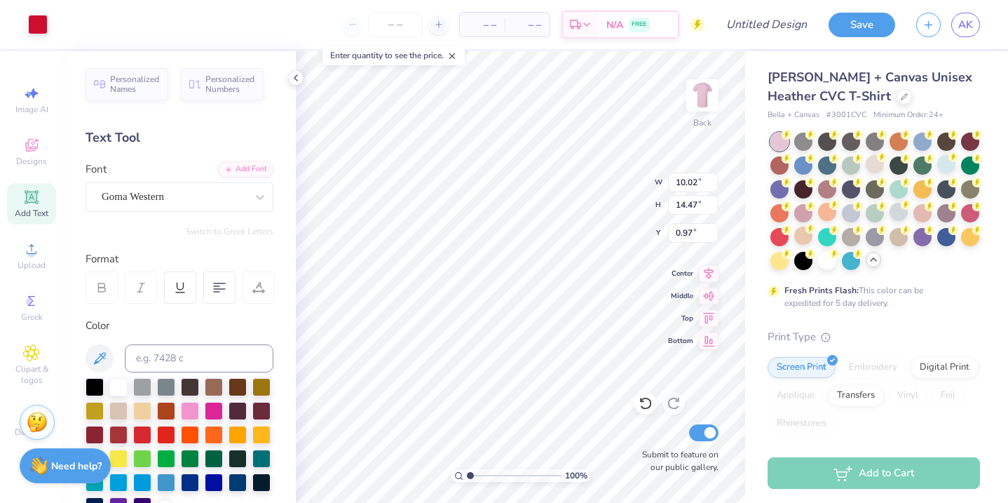
type input "10.74"
type input "3.00"
type input "8.54"
type input "12.34"
